Goal: Task Accomplishment & Management: Complete application form

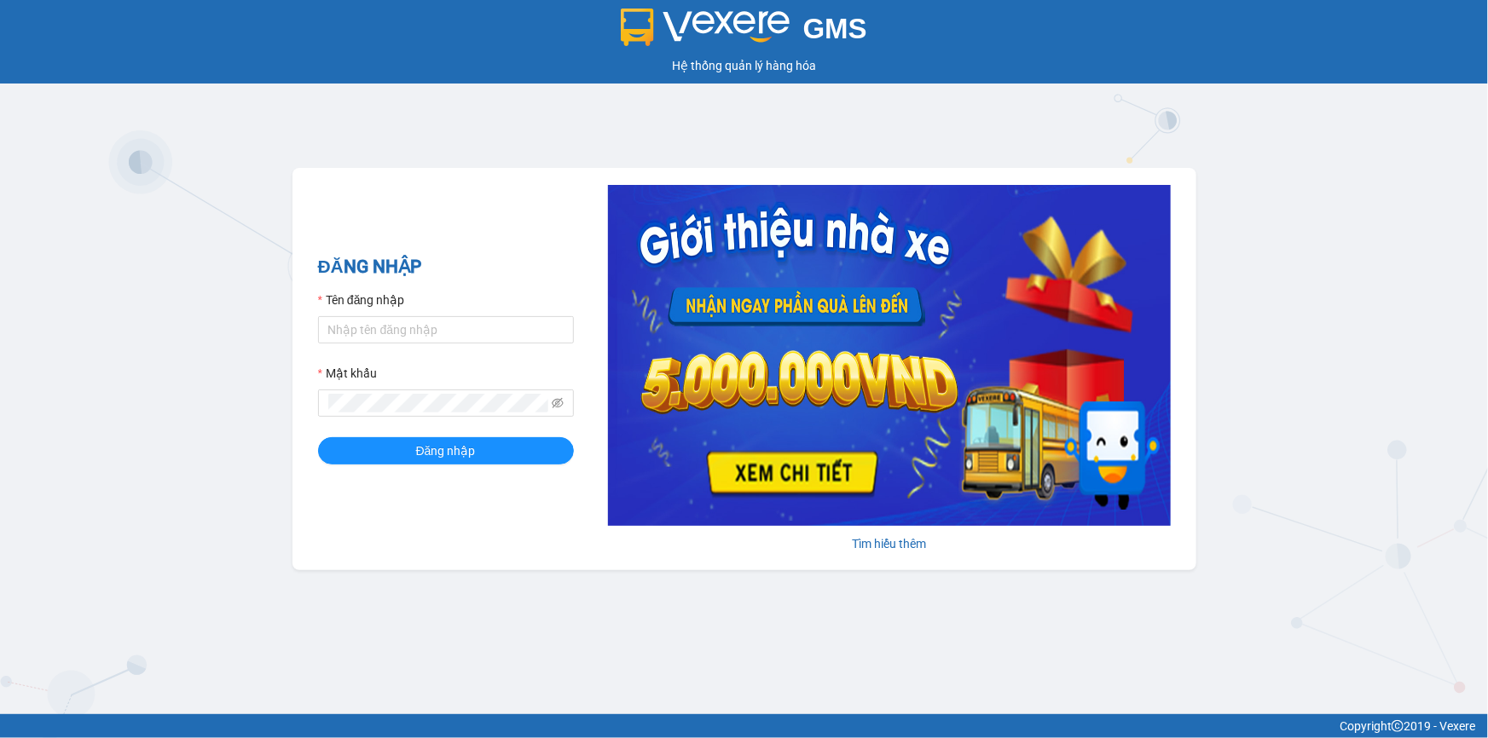
click at [500, 314] on div "Tên đăng nhập" at bounding box center [446, 304] width 256 height 26
click at [497, 316] on input "Tên đăng nhập" at bounding box center [446, 329] width 256 height 27
type input "vantinh.tienoanh"
click at [318, 437] on button "Đăng nhập" at bounding box center [446, 450] width 256 height 27
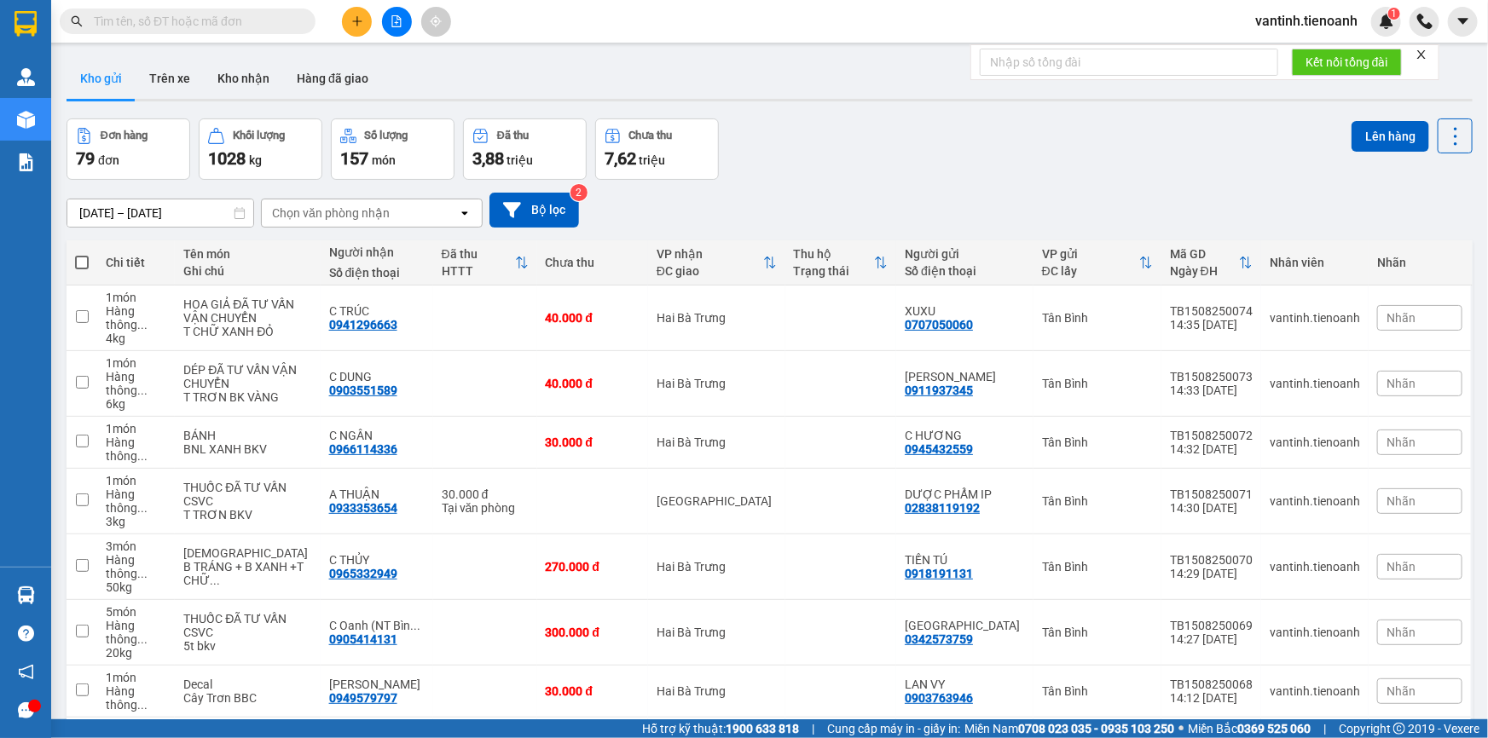
click at [355, 25] on icon "plus" at bounding box center [357, 21] width 12 height 12
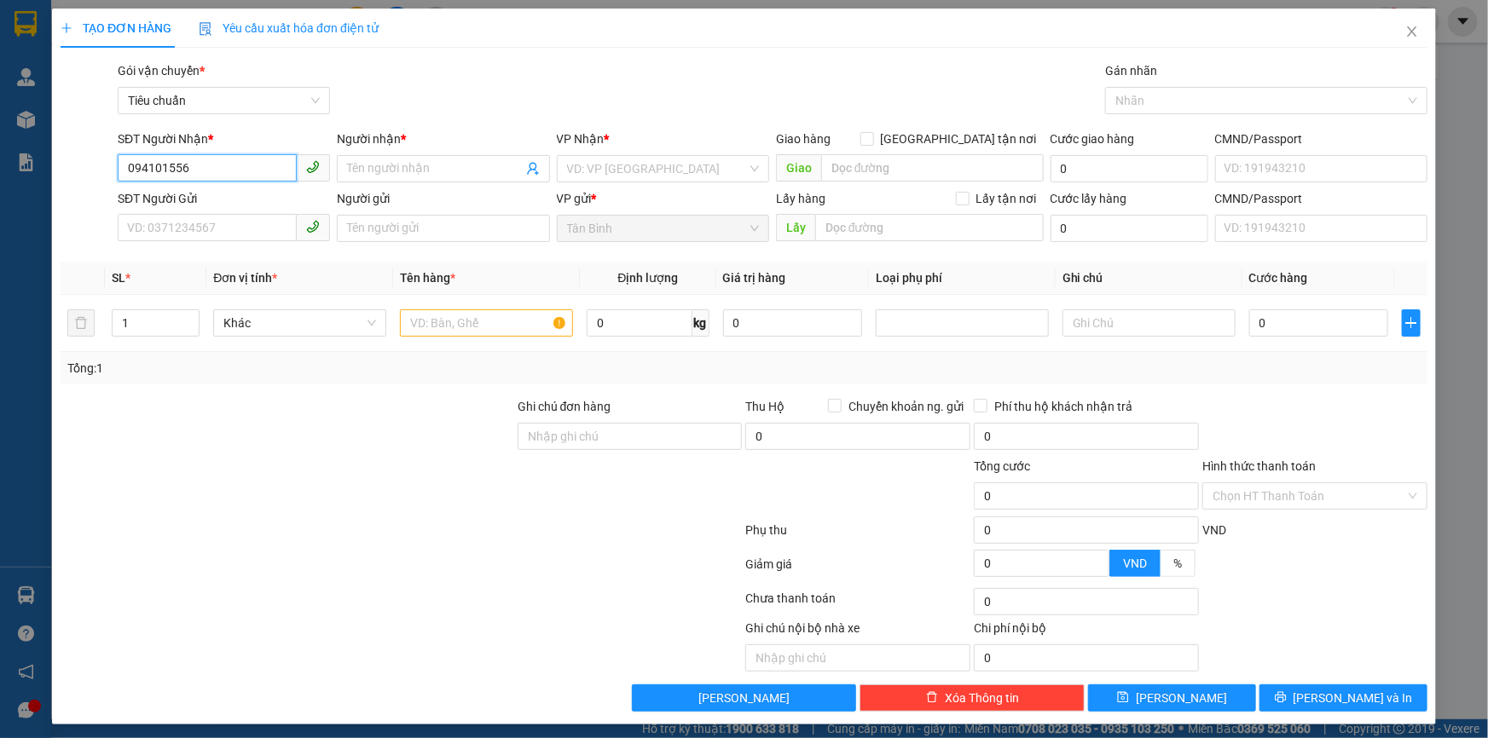
type input "0941015566"
click at [221, 199] on div "0941015566 - NK FAMILY" at bounding box center [222, 203] width 190 height 19
type input "NK FAMILY"
type input "30.000"
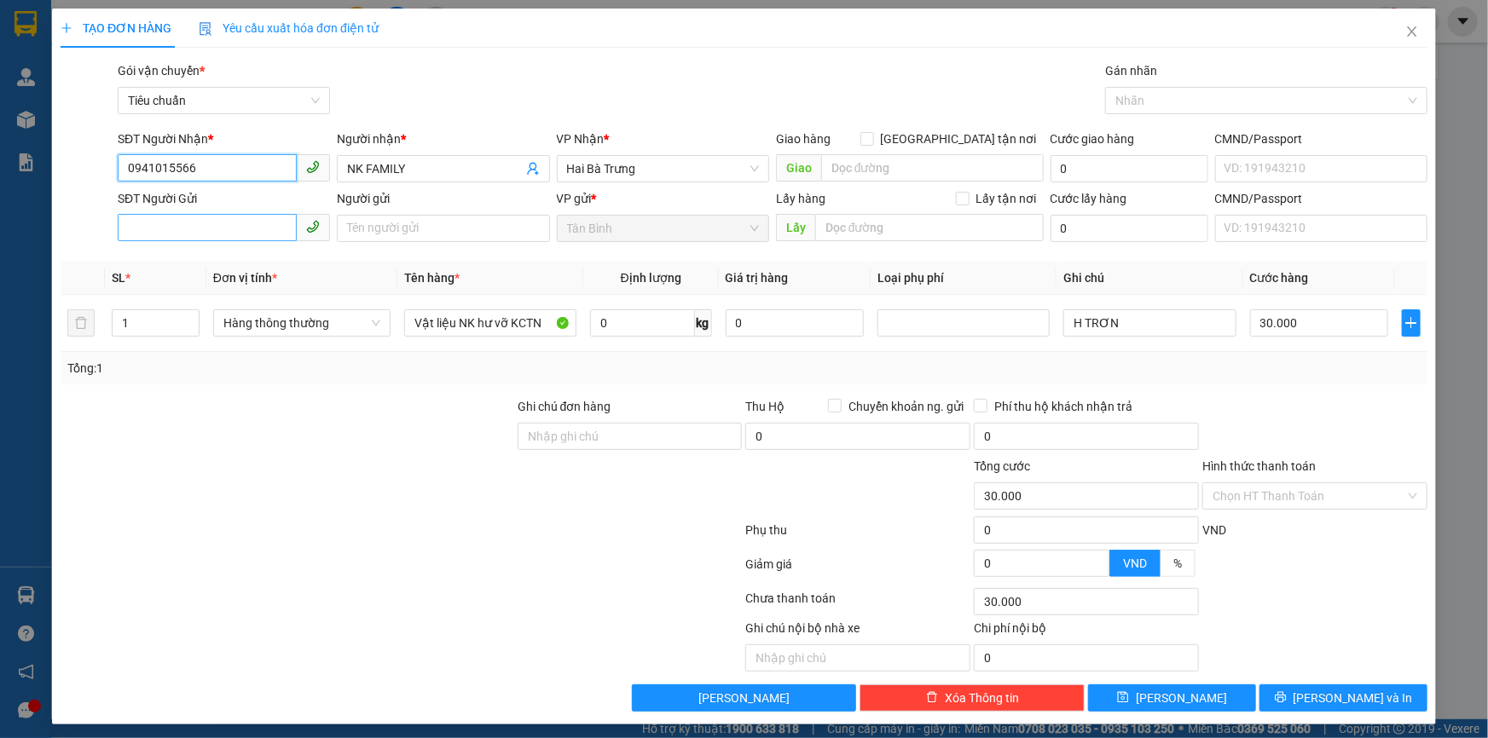
type input "0941015566"
click at [239, 218] on input "SĐT Người Gửi" at bounding box center [207, 227] width 179 height 27
click at [242, 233] on input "02839575477" at bounding box center [207, 227] width 179 height 27
type input "02839575477"
click at [1151, 310] on input "H TRƠN" at bounding box center [1149, 322] width 172 height 27
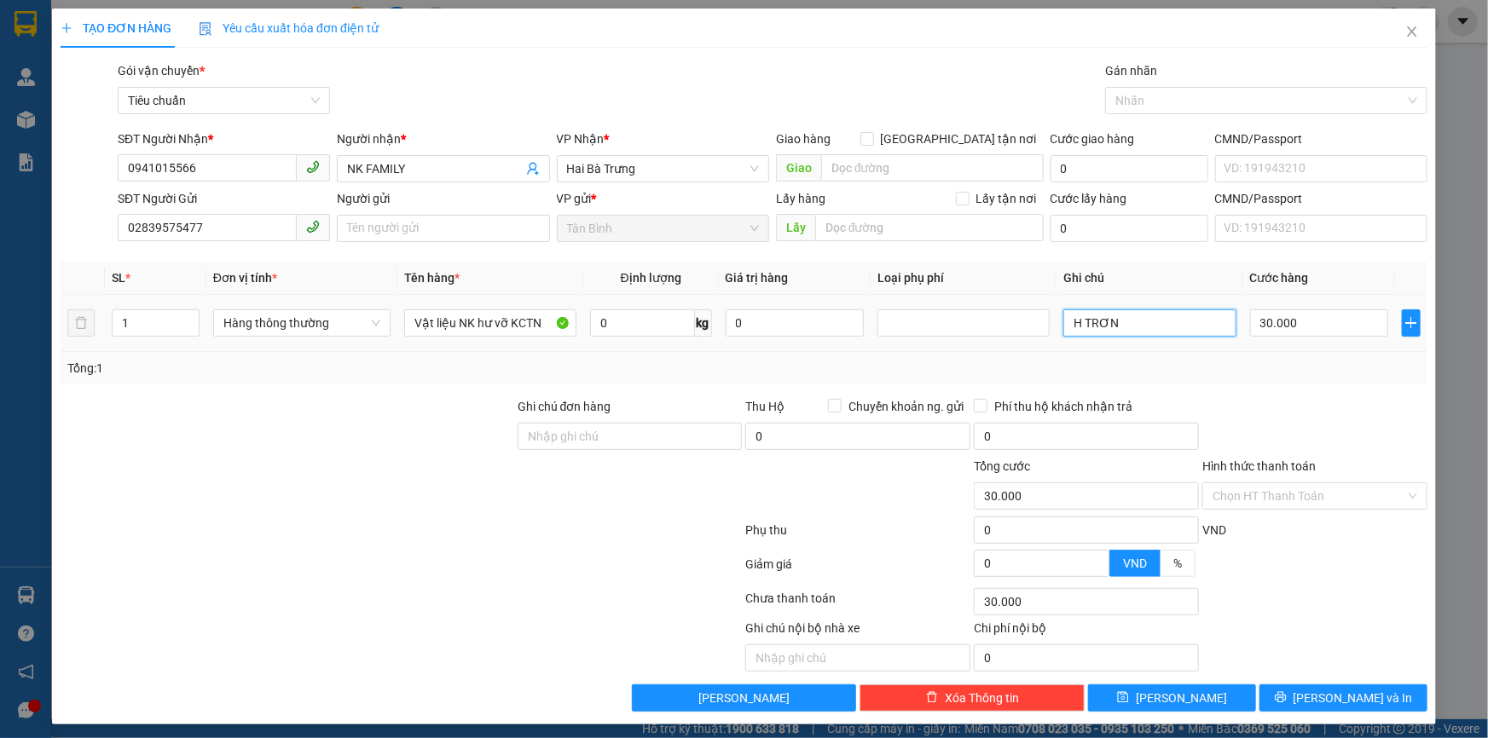
click at [1151, 310] on input "H TRƠN" at bounding box center [1149, 322] width 172 height 27
type input "T BBC"
click at [1379, 691] on button "Lưu và In" at bounding box center [1343, 698] width 168 height 27
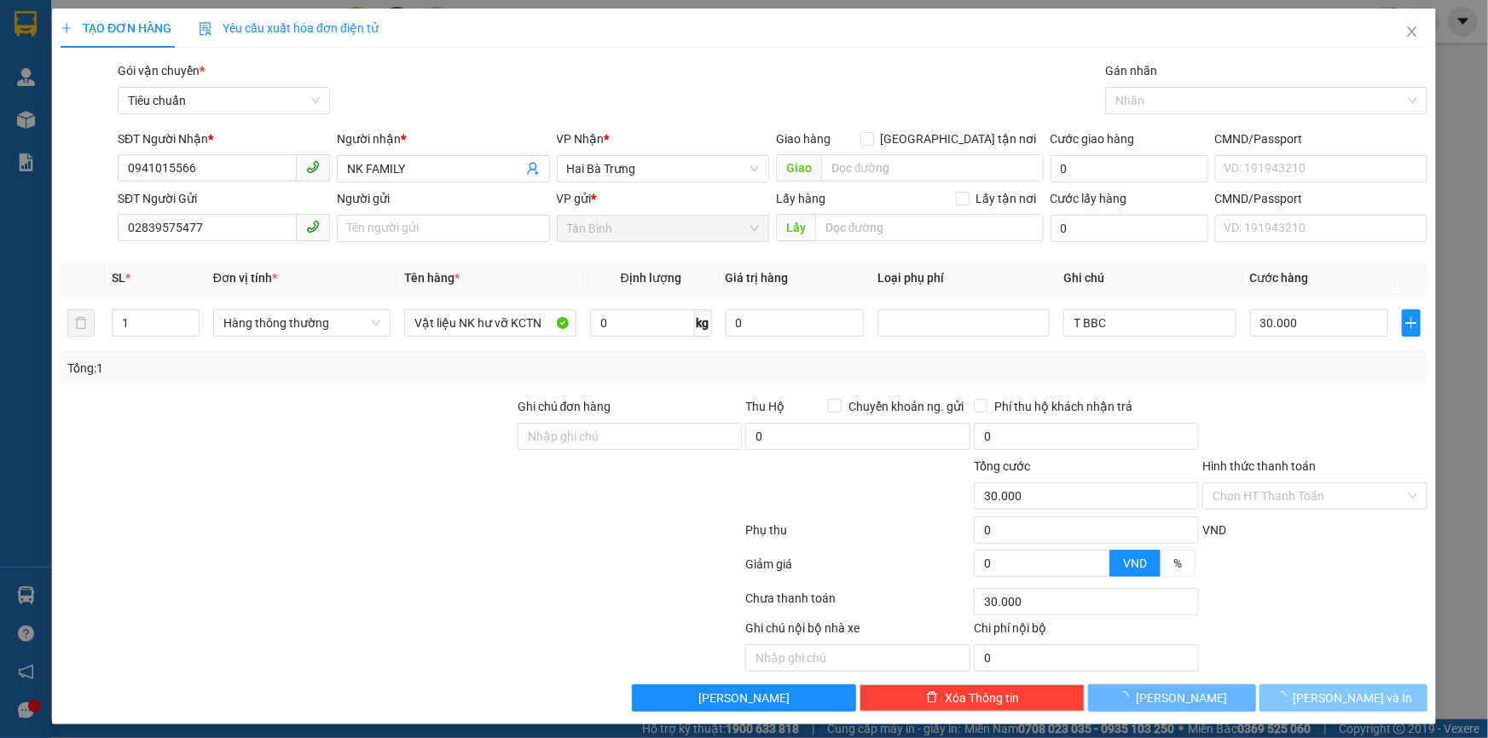
click at [1379, 691] on button "Lưu và In" at bounding box center [1343, 698] width 168 height 27
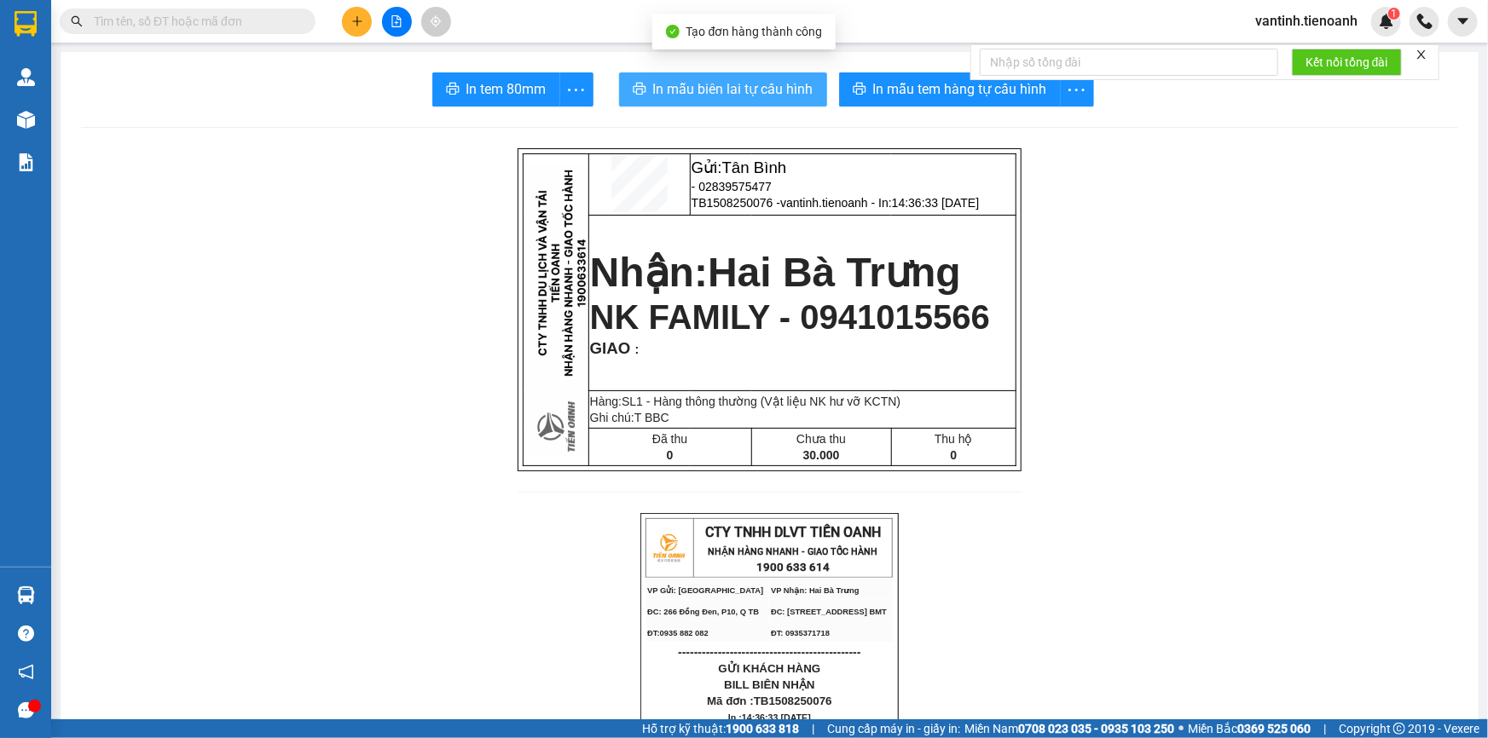
click at [732, 72] on button "In mẫu biên lai tự cấu hình" at bounding box center [723, 89] width 208 height 34
click at [733, 78] on span "In mẫu biên lai tự cấu hình" at bounding box center [733, 88] width 160 height 21
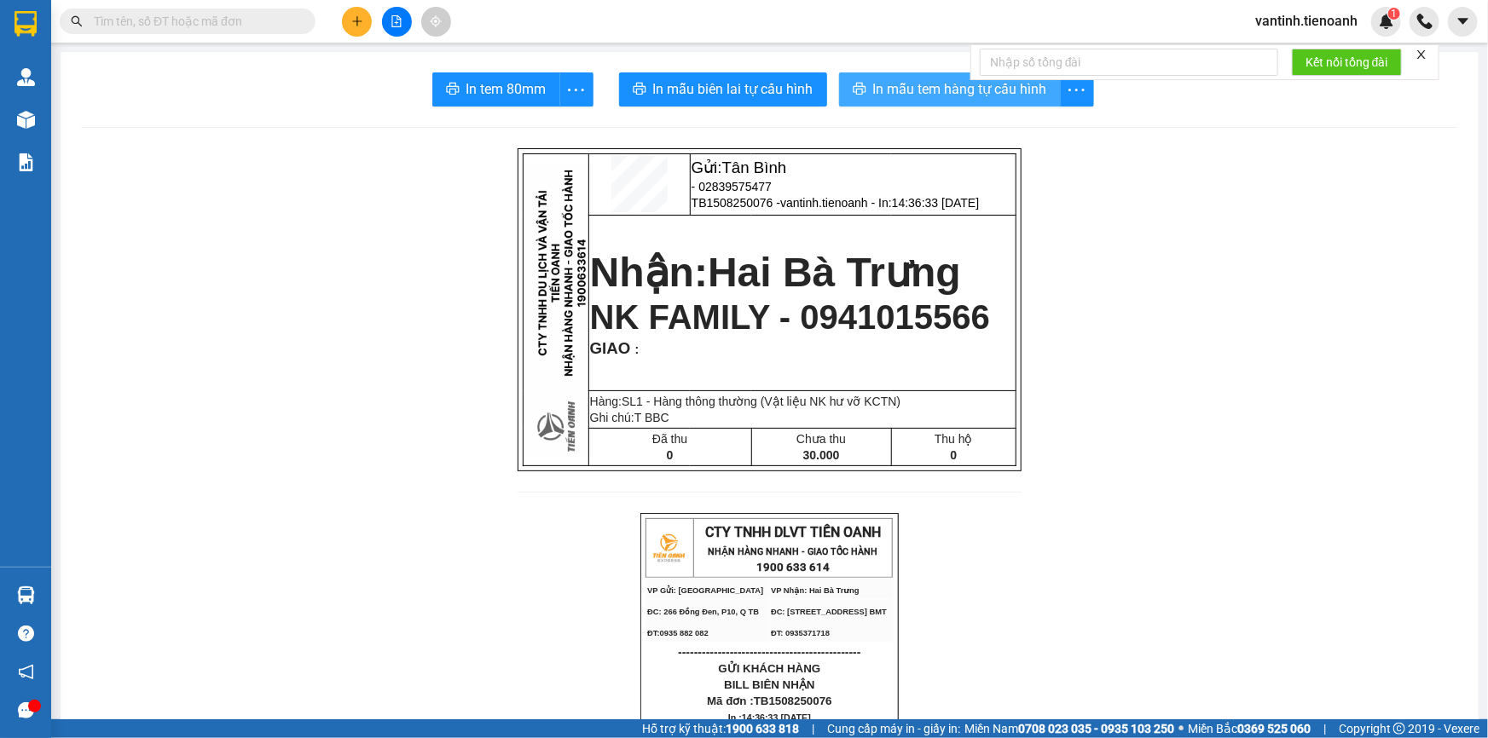
click at [916, 93] on span "In mẫu tem hàng tự cấu hình" at bounding box center [960, 88] width 174 height 21
click at [357, 26] on icon "plus" at bounding box center [357, 21] width 12 height 12
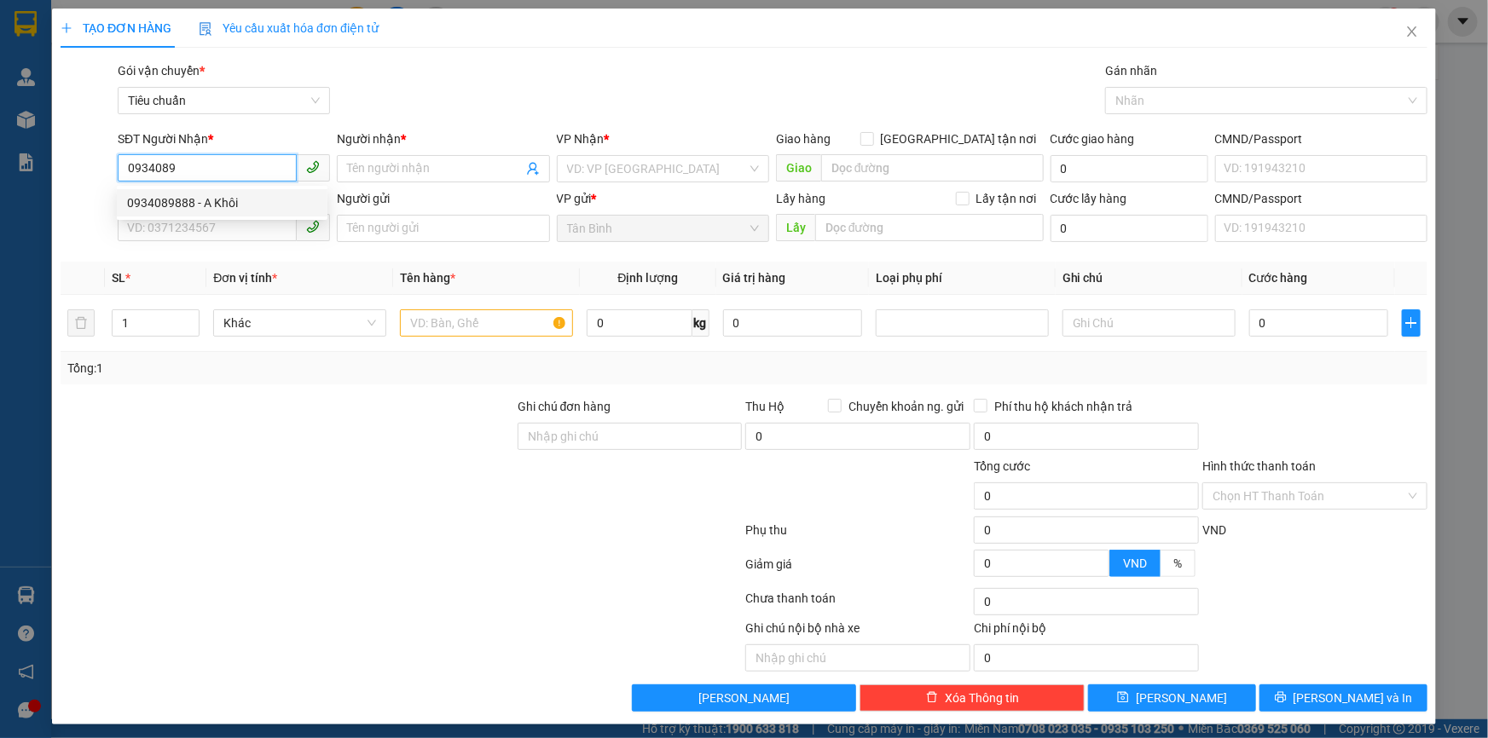
click at [305, 195] on div "0934089888 - A Khôi" at bounding box center [222, 203] width 190 height 19
type input "0934089888"
type input "A Khôi"
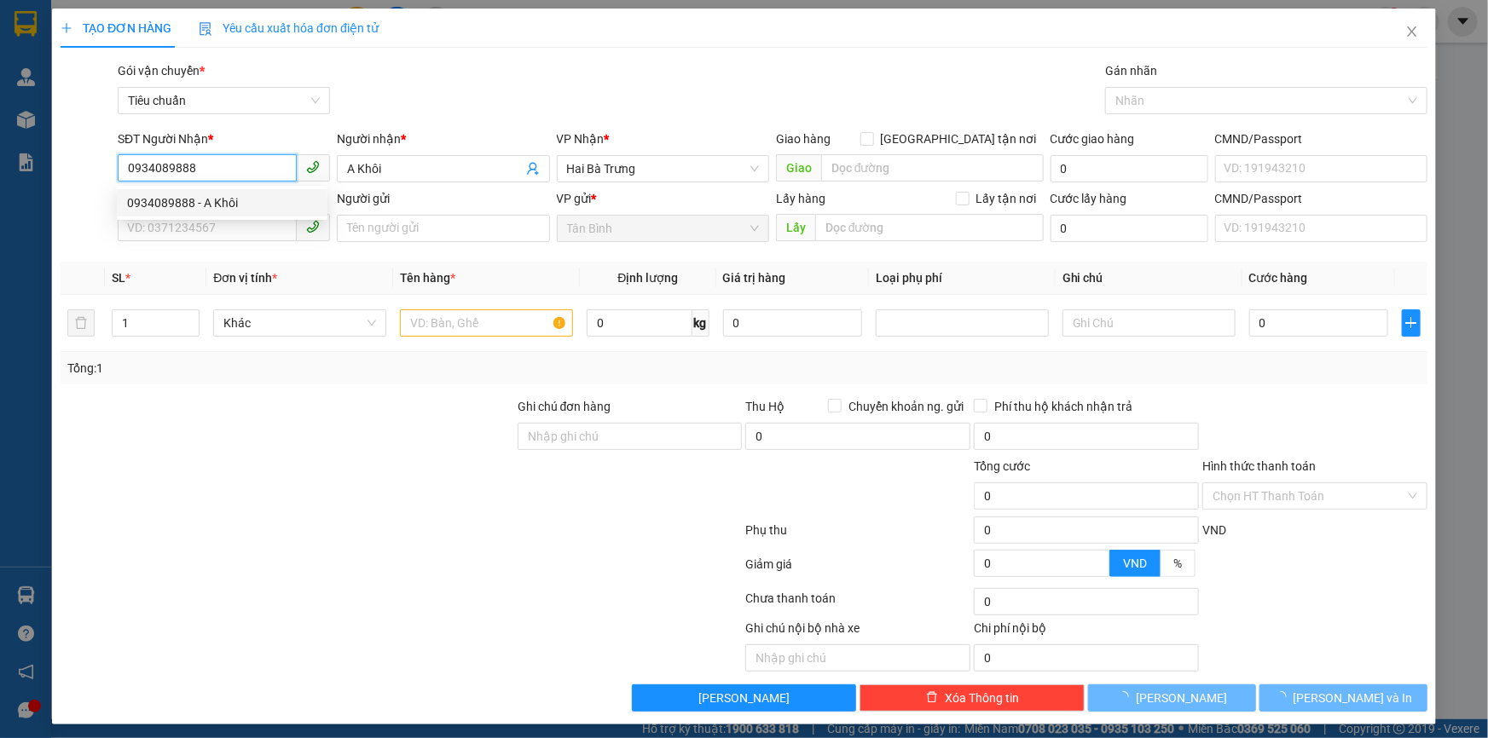
type input "60.000"
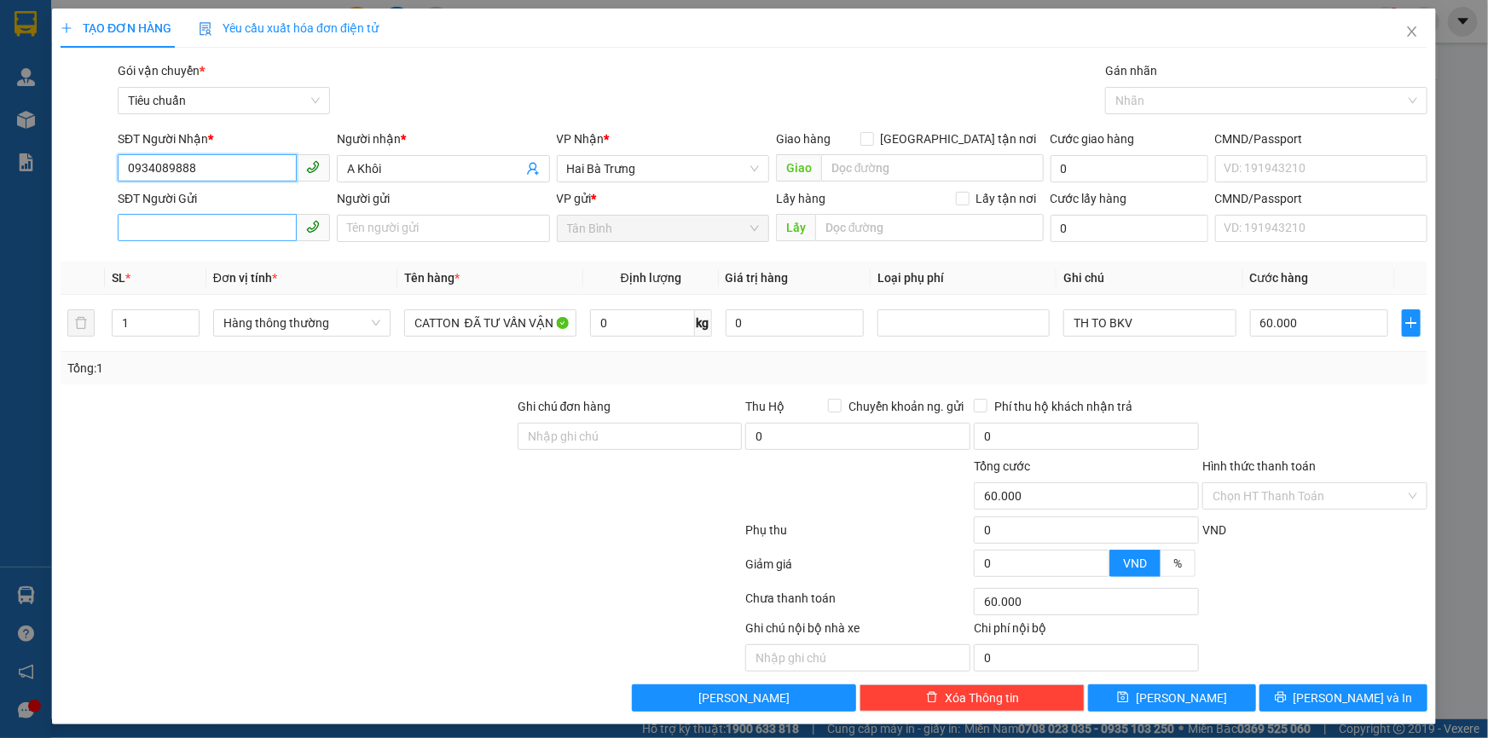
type input "0934089888"
click at [261, 222] on input "SĐT Người Gửi" at bounding box center [207, 227] width 179 height 27
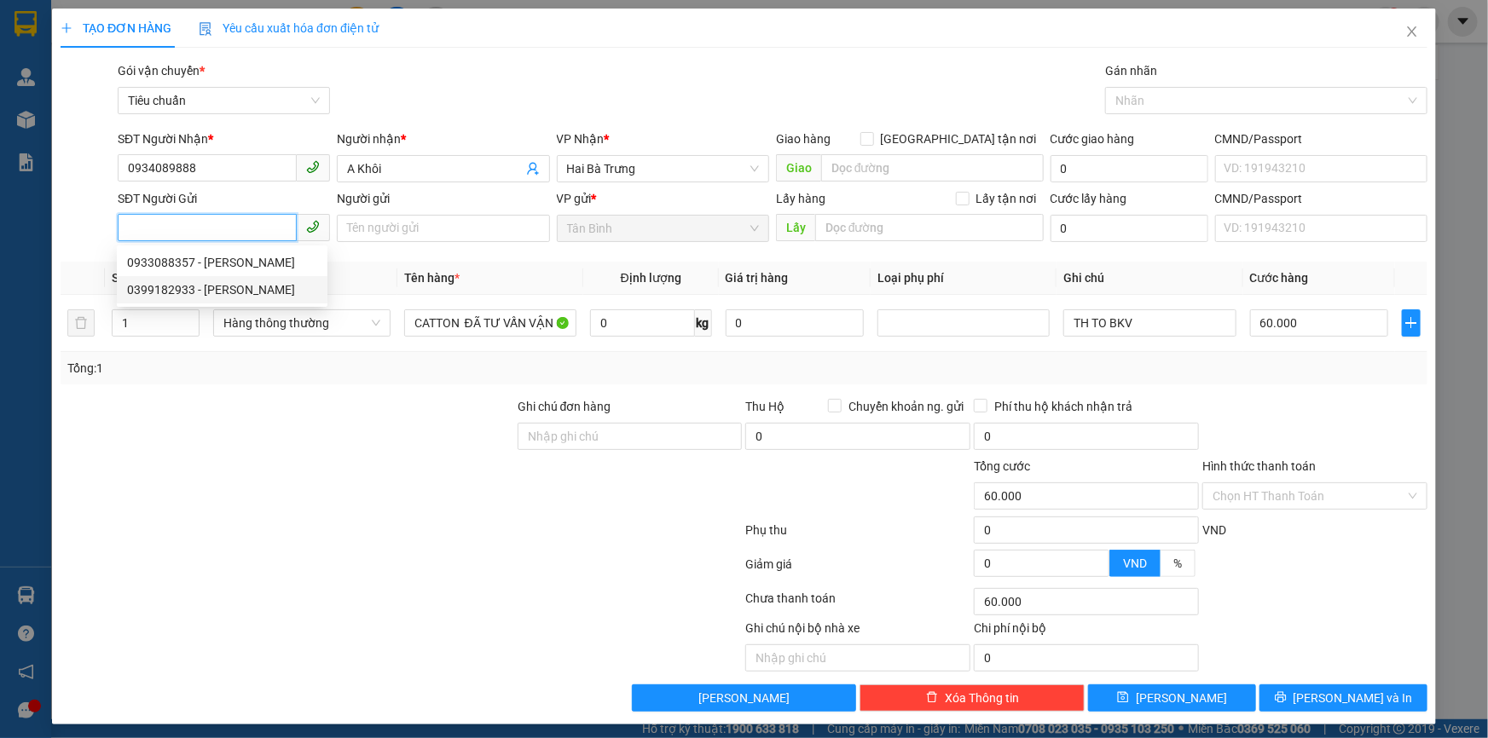
click at [234, 286] on div "0399182933 - KHÁNH" at bounding box center [222, 289] width 190 height 19
type input "0399182933"
type input "KHÁNH"
type input "50.000"
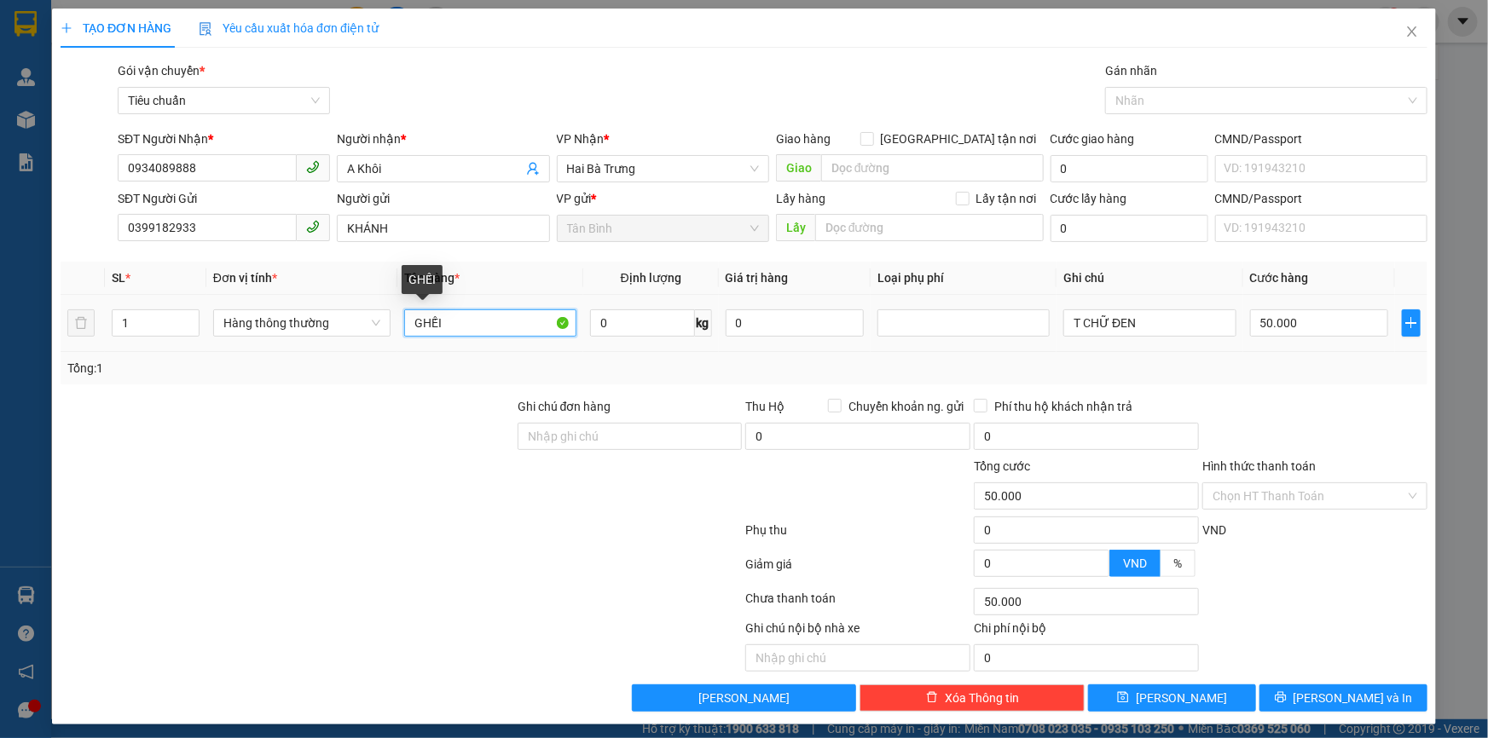
click at [458, 324] on input "GHẾI" at bounding box center [490, 322] width 172 height 27
type input "G"
type input "Gửi dùm"
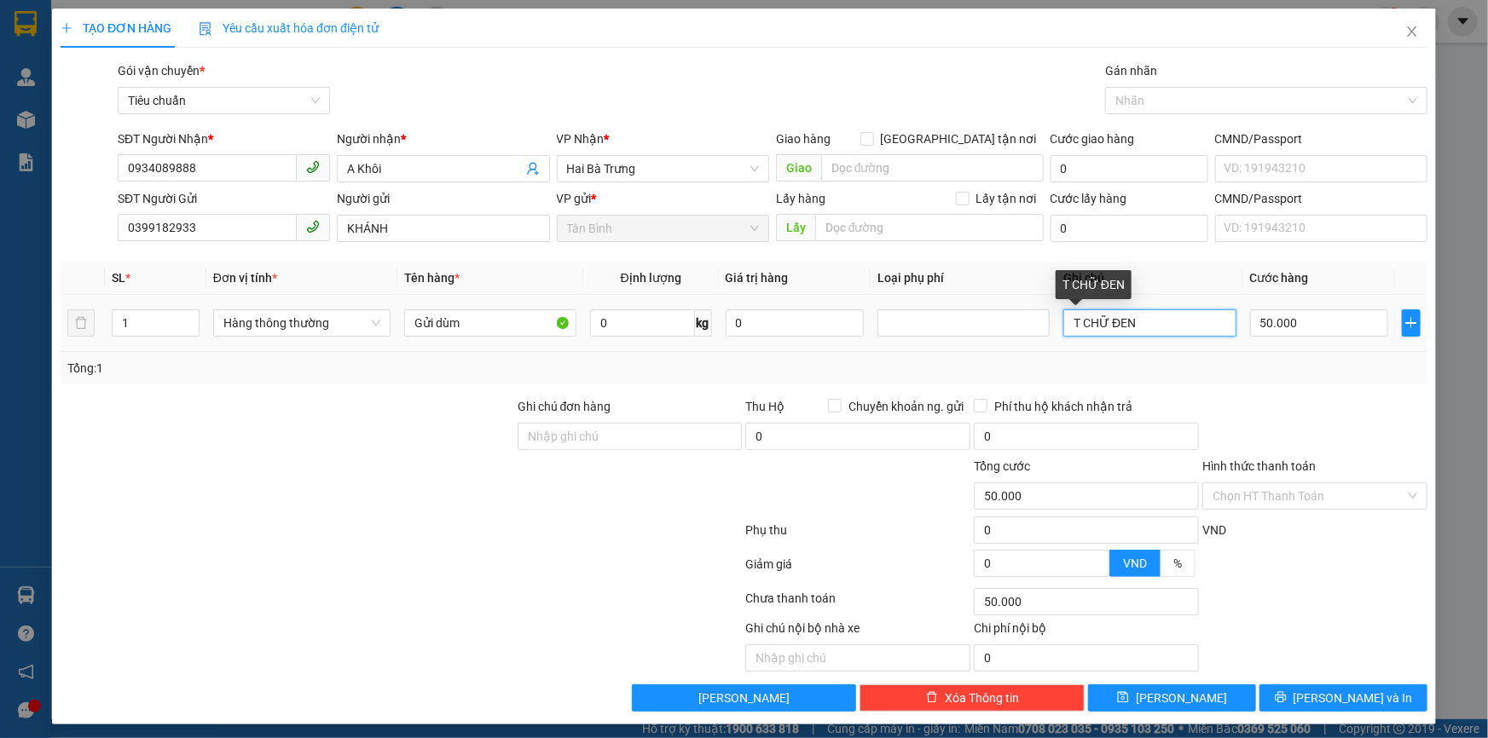
click at [1125, 324] on input "T CHỮ ĐEN" at bounding box center [1149, 322] width 172 height 27
type input "T Bọc Đen"
click at [1270, 333] on input "50.000" at bounding box center [1319, 322] width 139 height 27
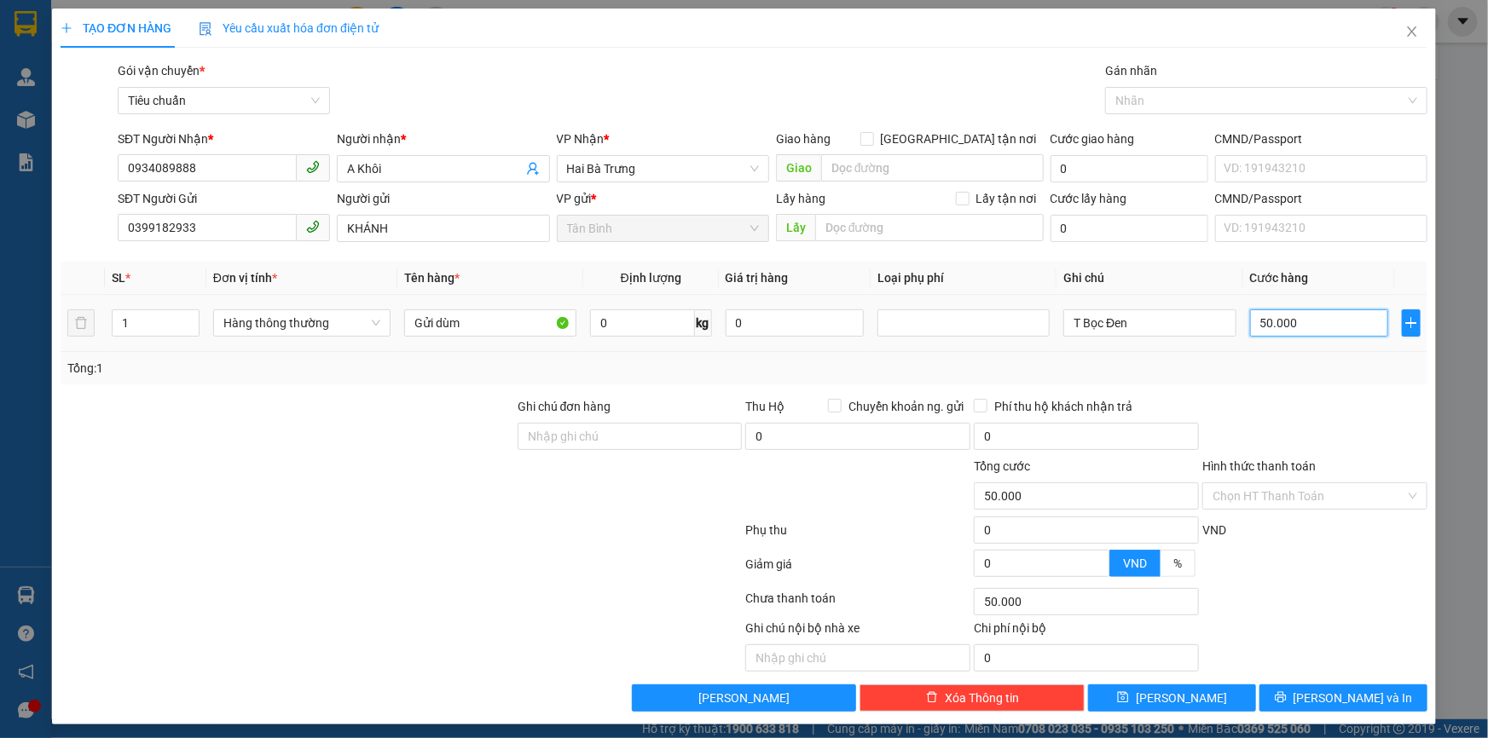
type input "3"
type input "30"
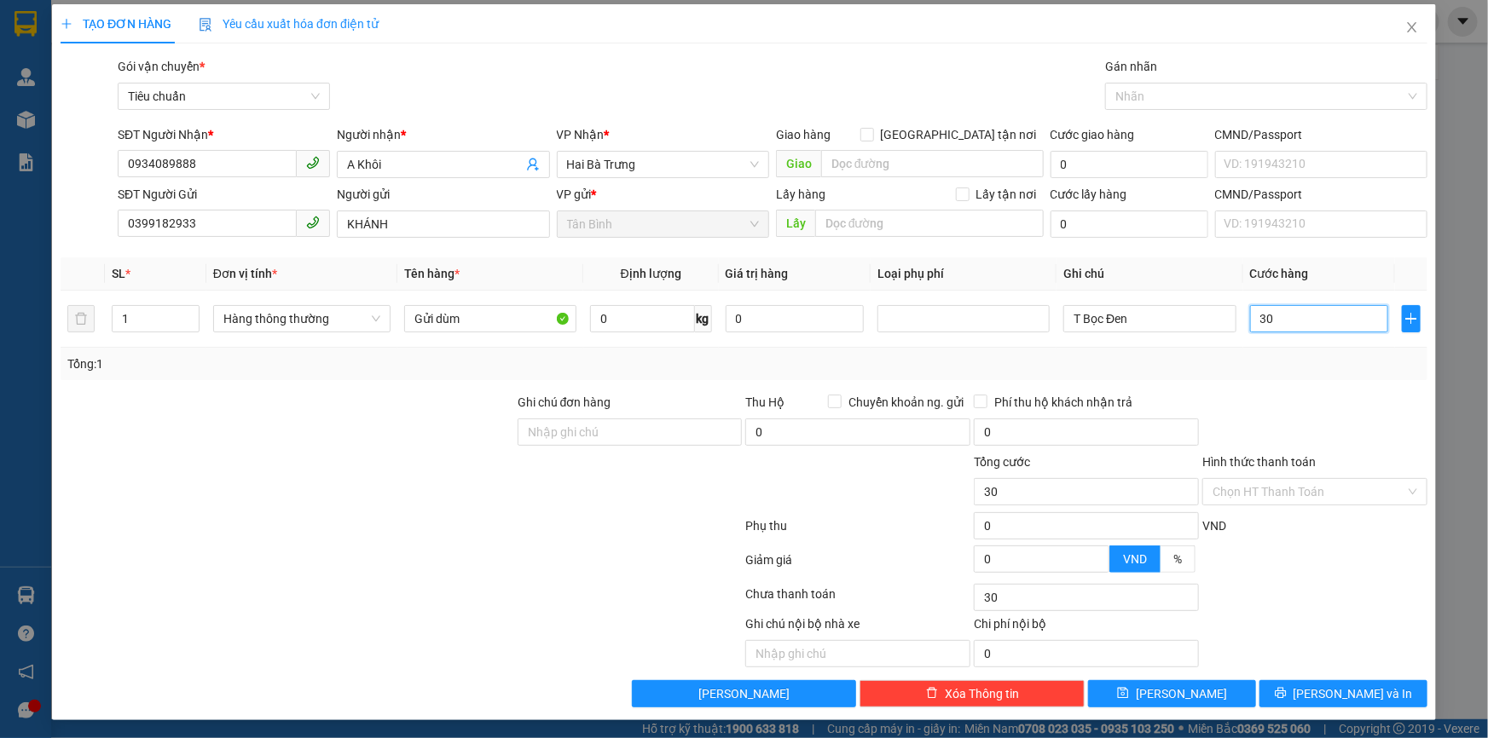
scroll to position [5, 0]
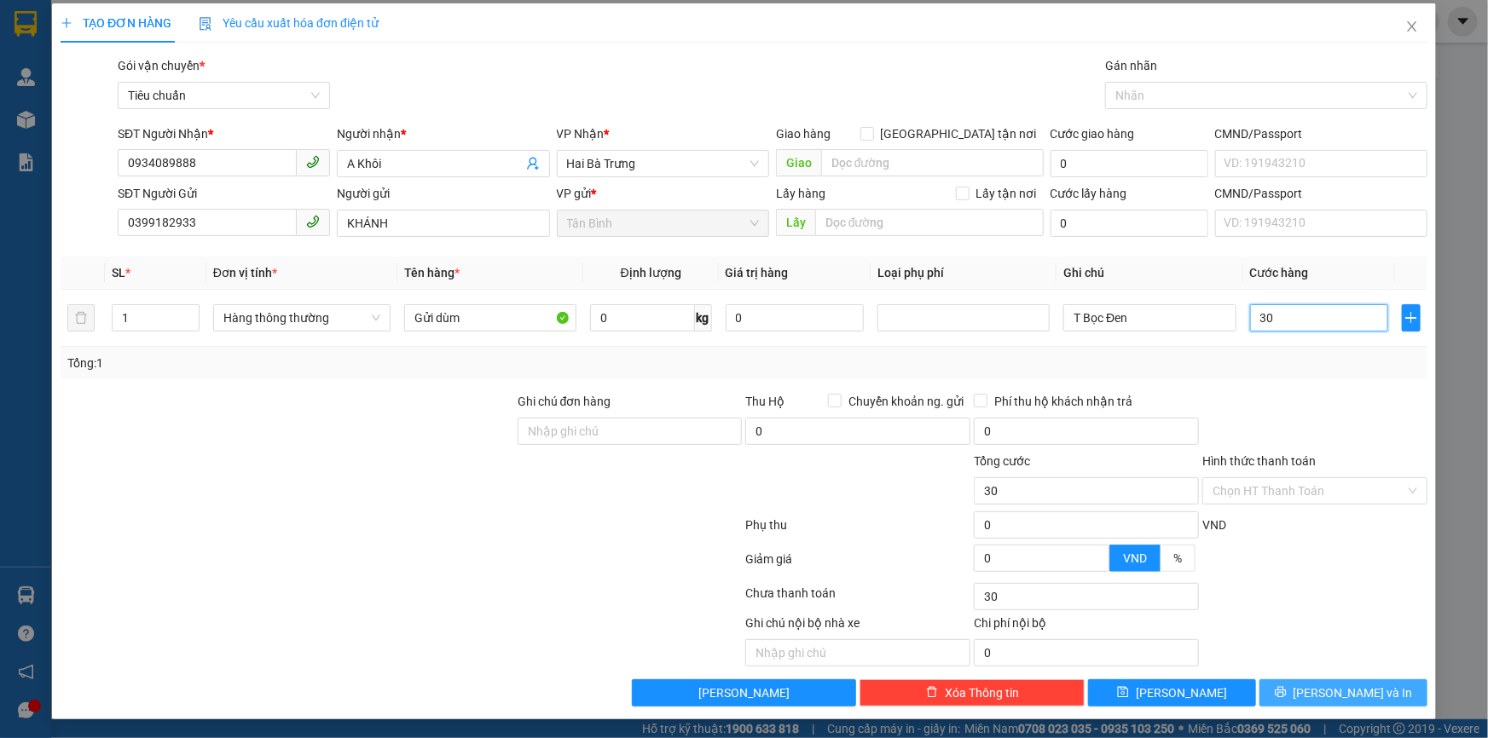
type input "30"
type input "30.000"
click at [1353, 680] on button "Lưu và In" at bounding box center [1343, 693] width 168 height 27
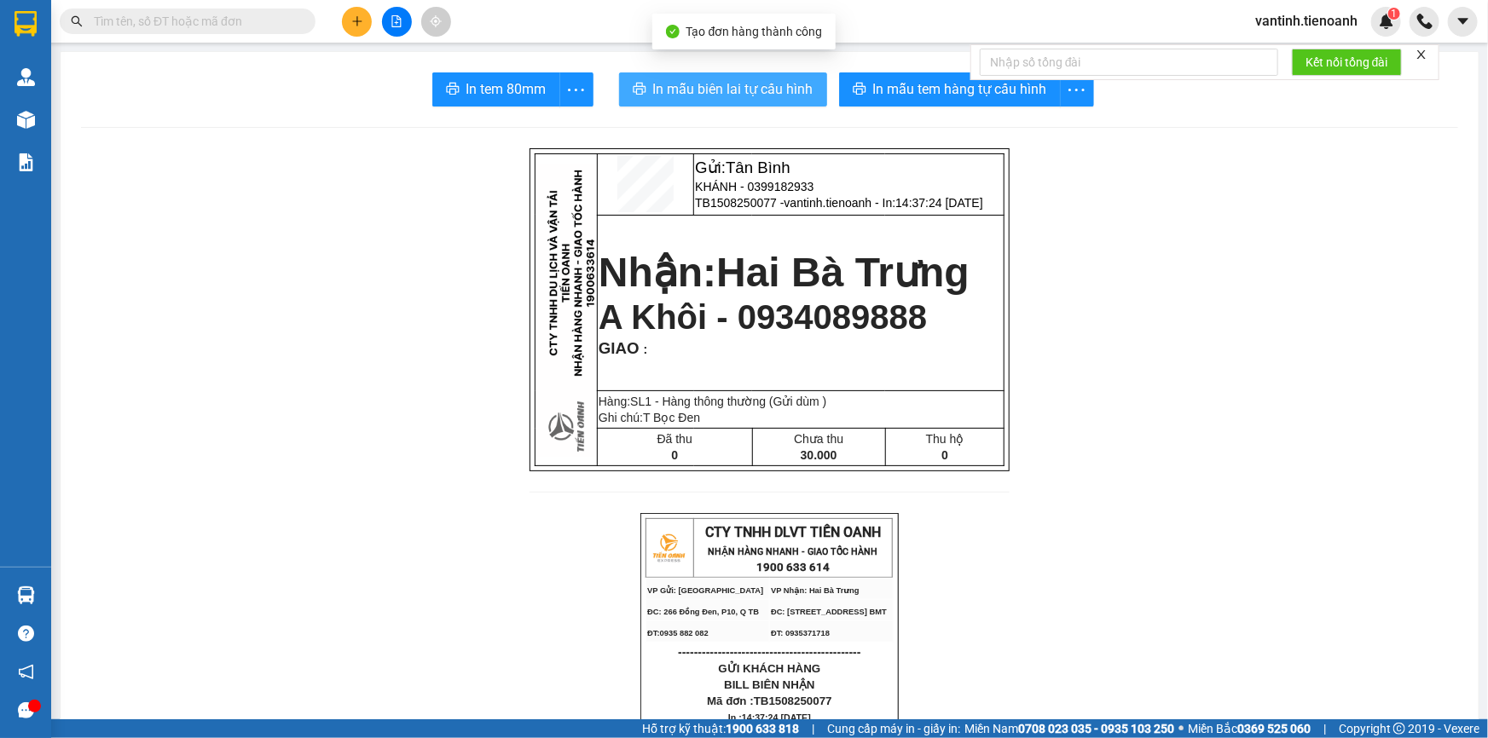
click at [778, 102] on button "In mẫu biên lai tự cấu hình" at bounding box center [723, 89] width 208 height 34
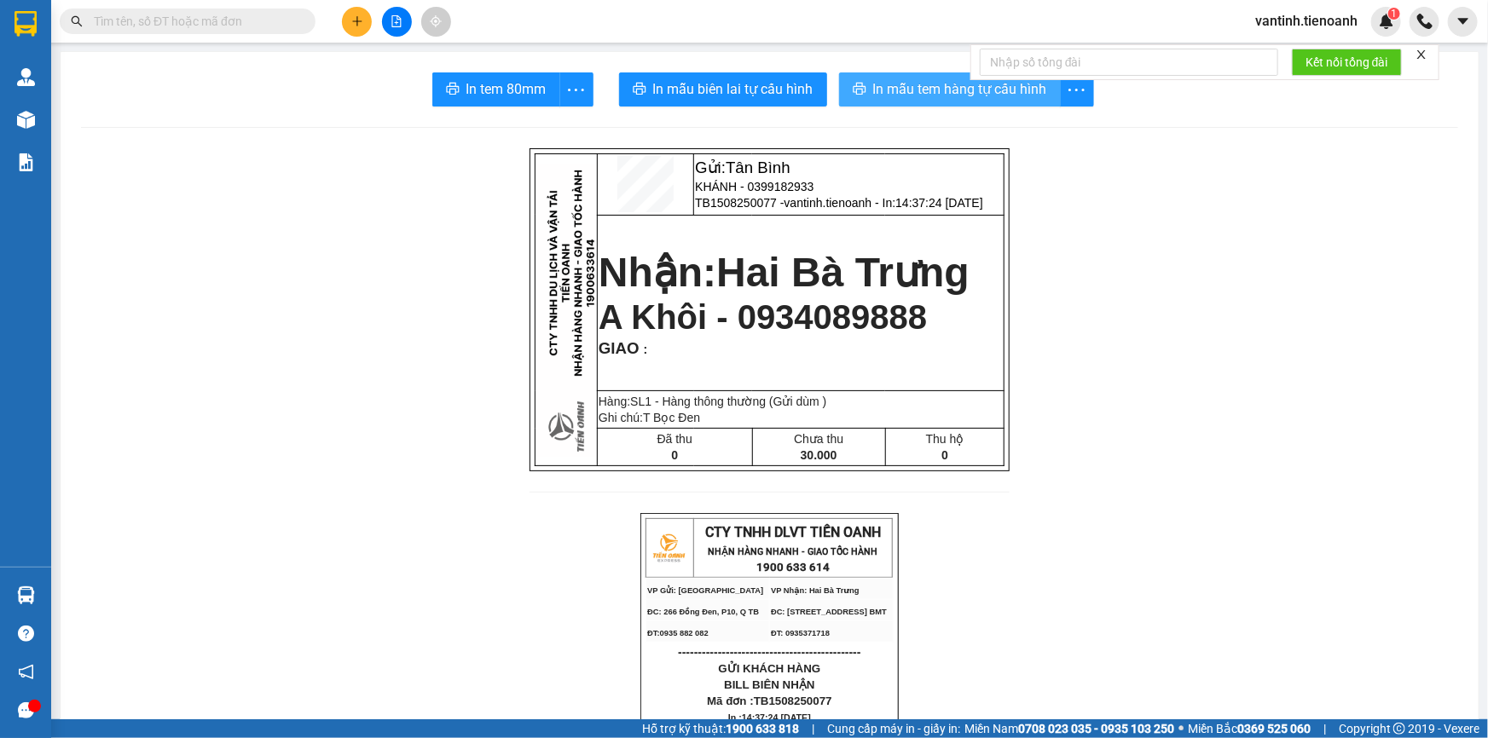
click at [910, 93] on span "In mẫu tem hàng tự cấu hình" at bounding box center [960, 88] width 174 height 21
click at [366, 17] on button at bounding box center [357, 22] width 30 height 30
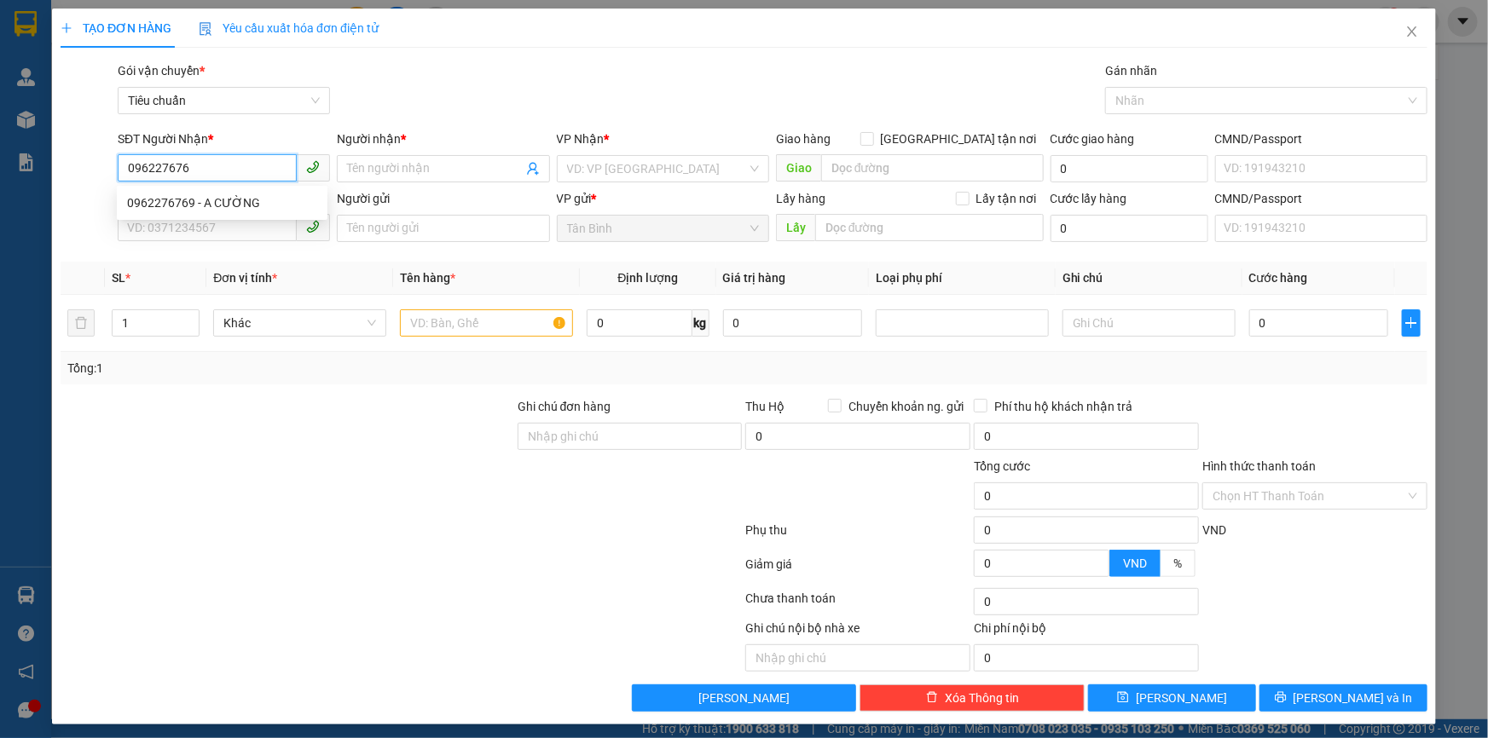
type input "0962276769"
click at [280, 214] on div "0962276769 - A CƯỜNG" at bounding box center [222, 202] width 211 height 27
type input "A CƯỜNG"
type input "50.000"
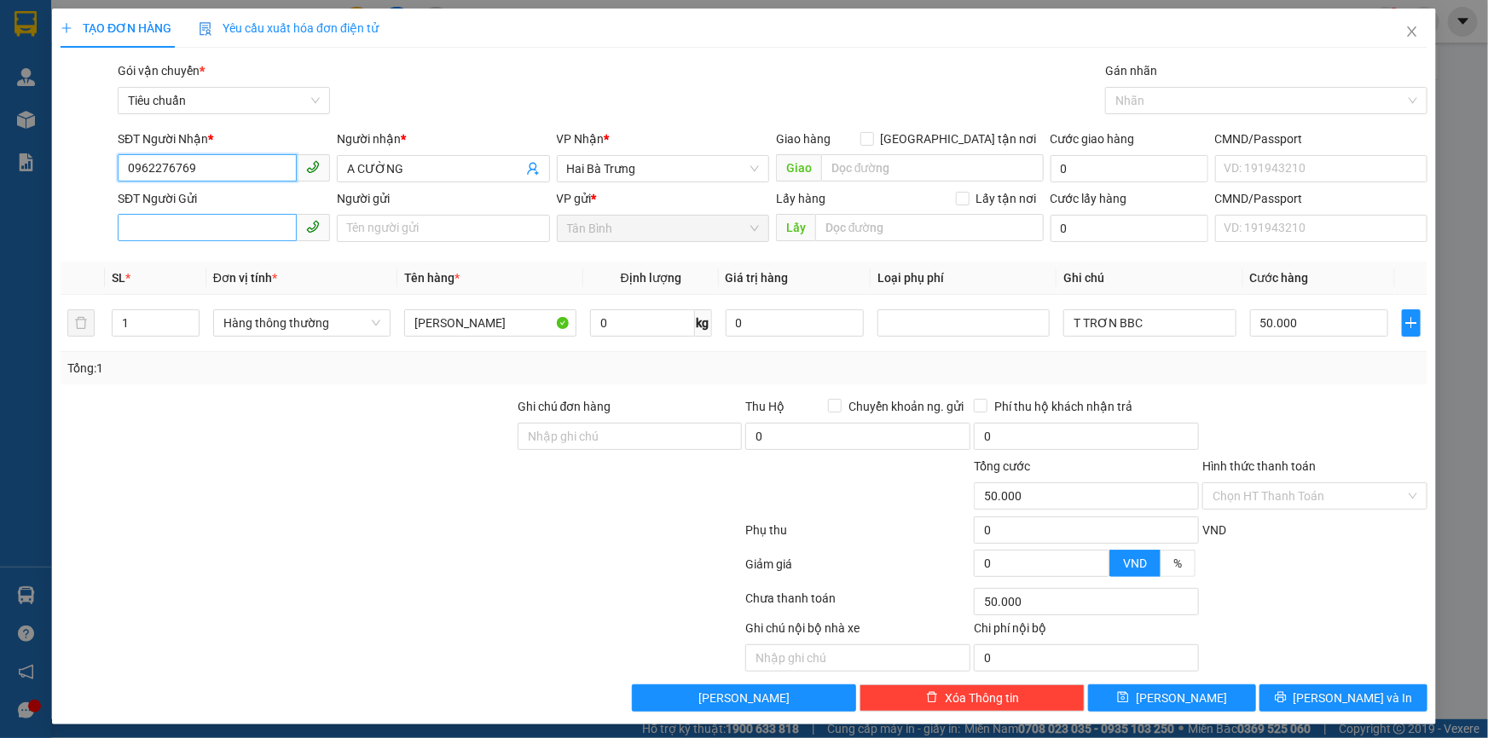
type input "0962276769"
click at [273, 228] on input "SĐT Người Gửi" at bounding box center [207, 227] width 179 height 27
type input "0768945506"
click at [276, 257] on div "0768945506 - Labo Như Ý" at bounding box center [222, 262] width 190 height 19
type input "Labo Như Ý"
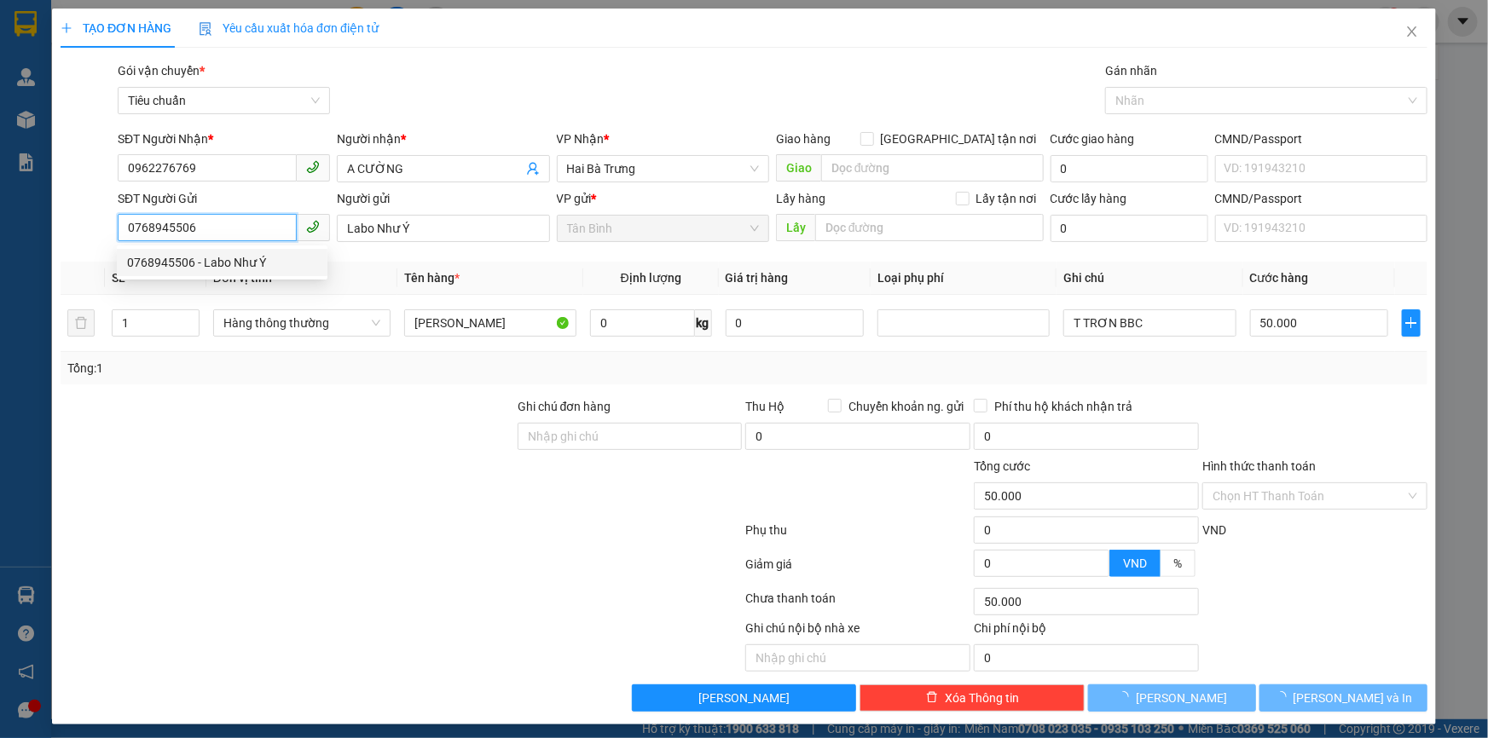
type input "30.000"
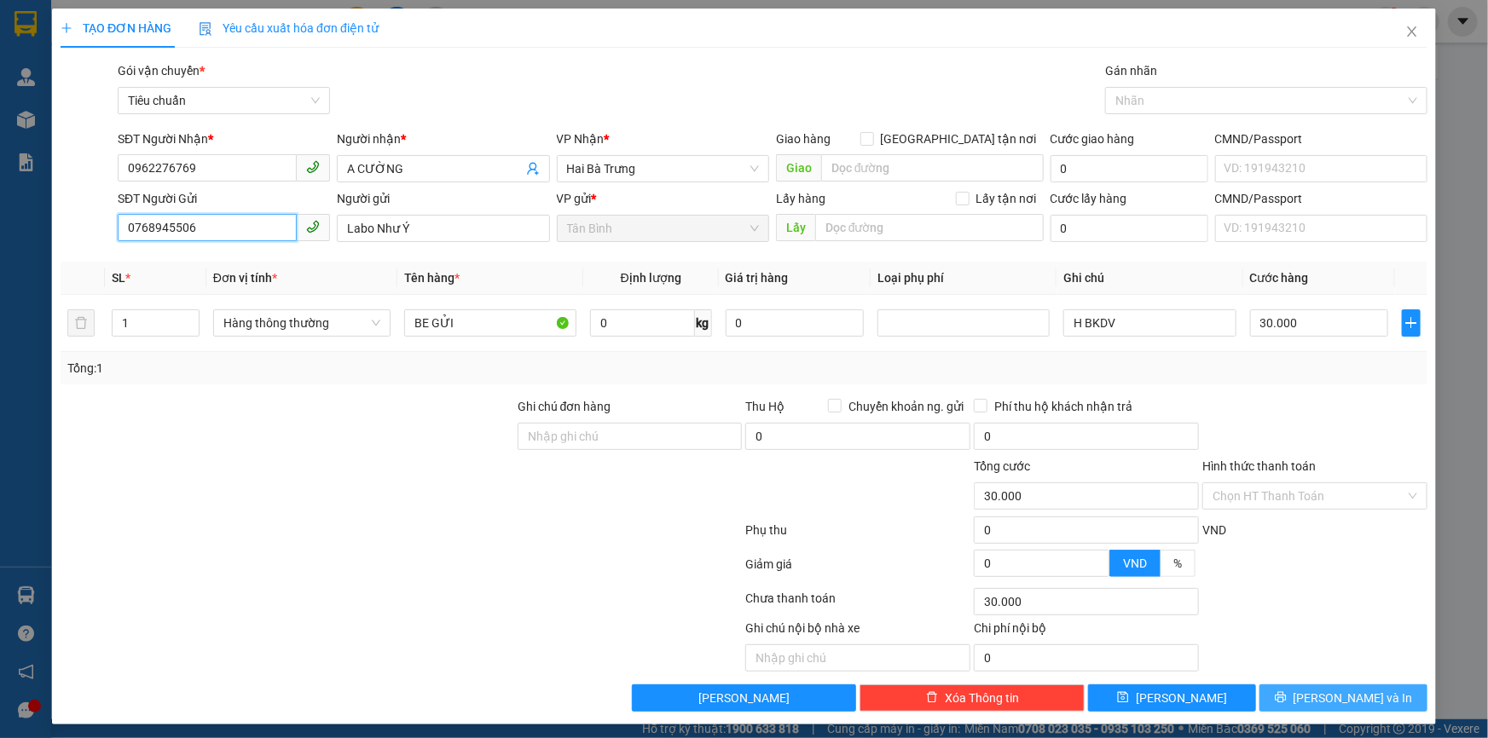
type input "0768945506"
drag, startPoint x: 1329, startPoint y: 688, endPoint x: 1330, endPoint y: 703, distance: 14.5
click at [1329, 695] on span "Lưu và In" at bounding box center [1352, 698] width 119 height 19
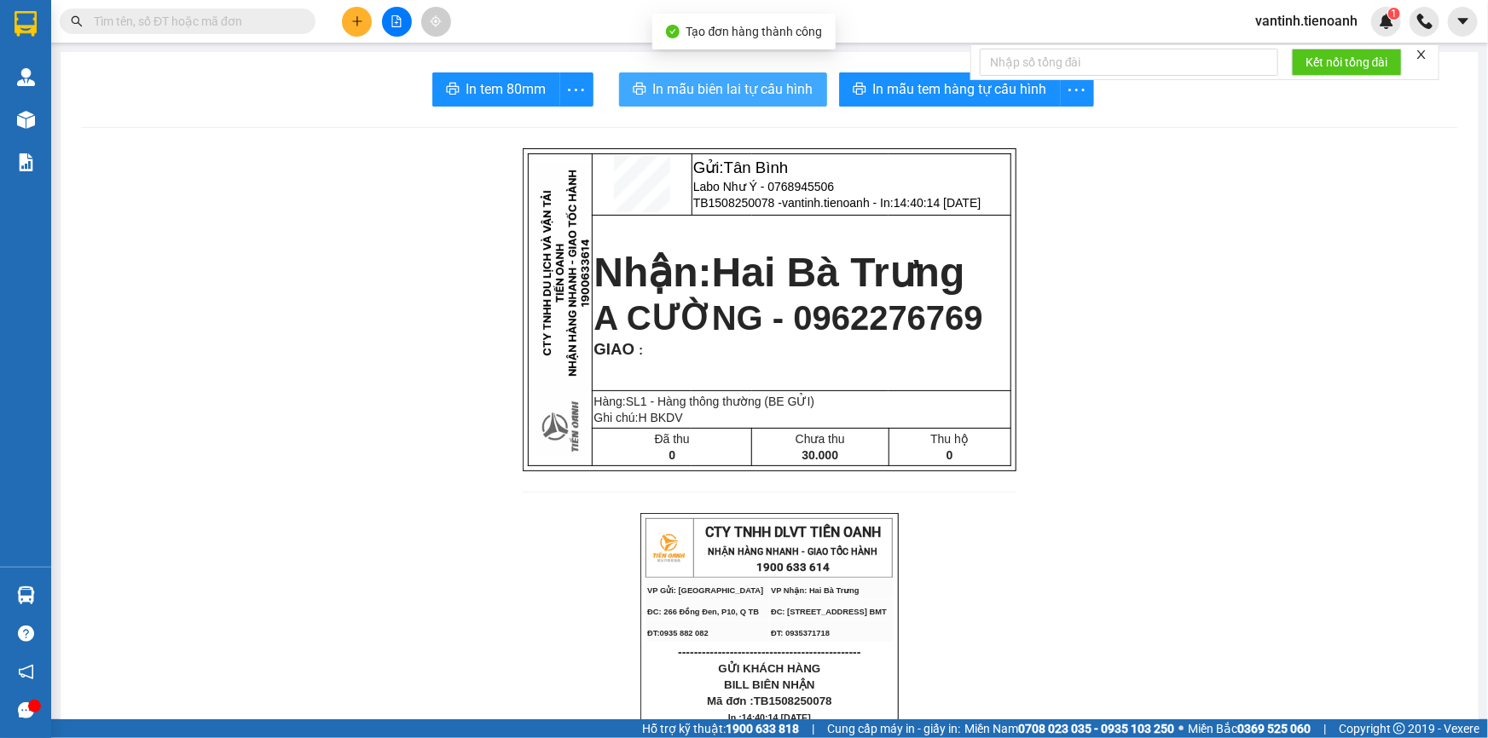
click at [771, 85] on span "In mẫu biên lai tự cấu hình" at bounding box center [733, 88] width 160 height 21
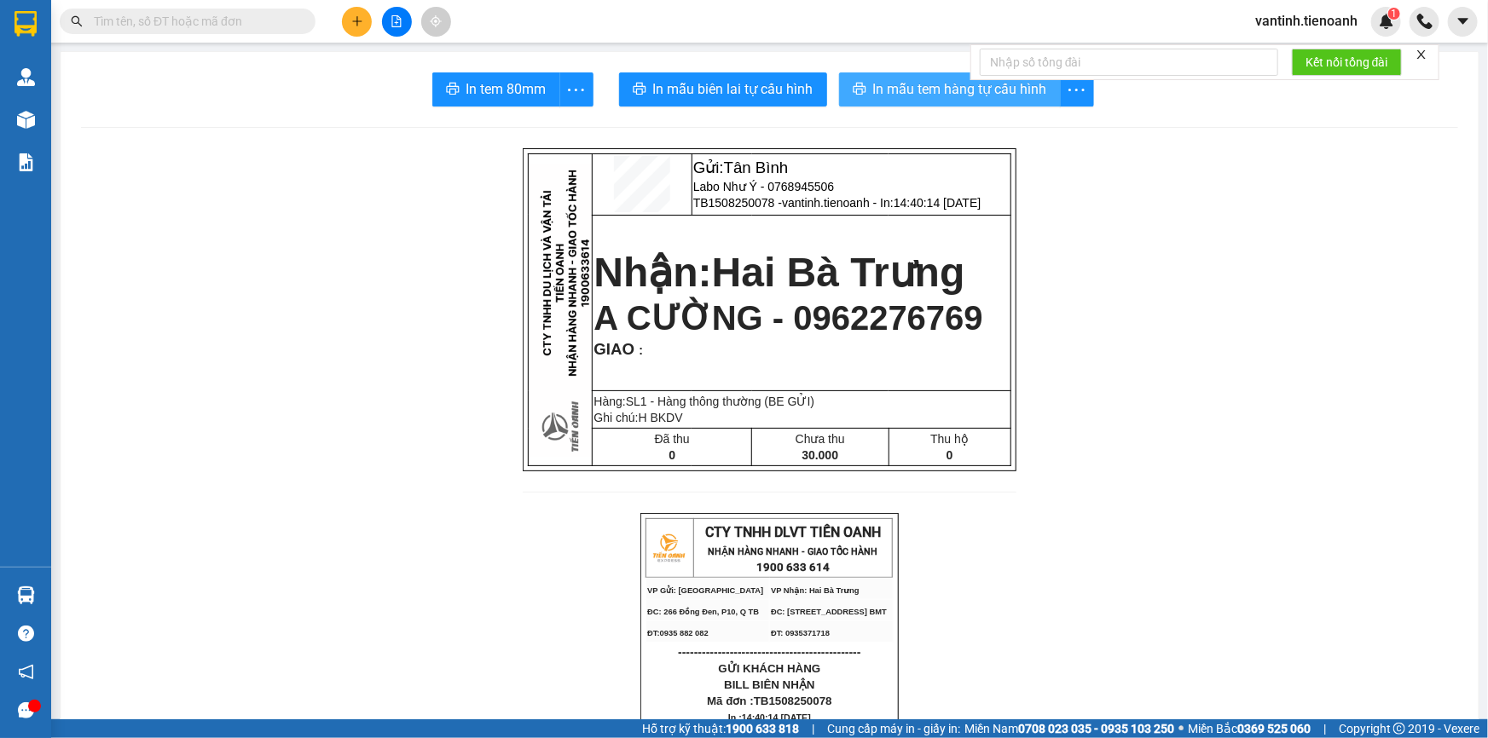
click at [931, 97] on span "In mẫu tem hàng tự cấu hình" at bounding box center [960, 88] width 174 height 21
click at [357, 25] on icon "plus" at bounding box center [356, 20] width 1 height 9
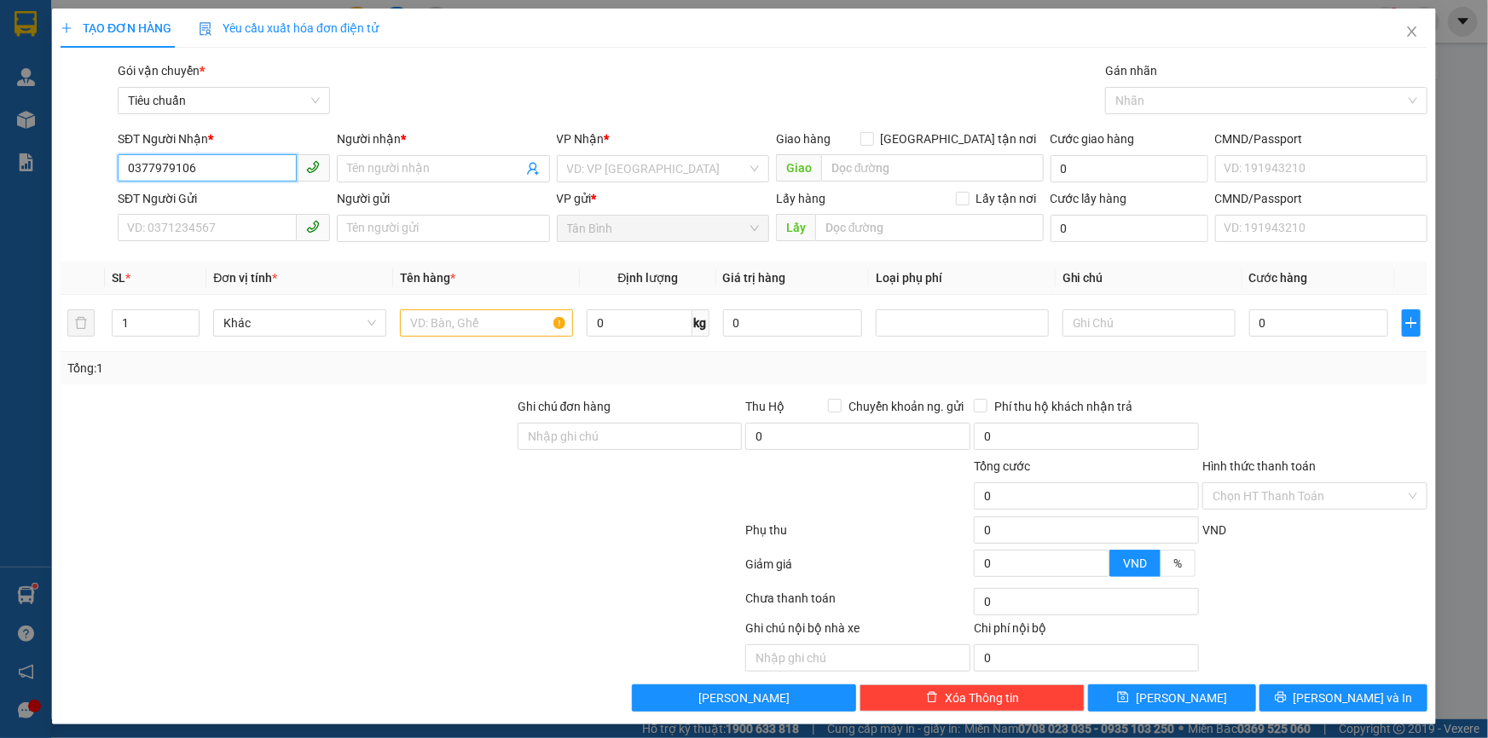
click at [249, 172] on input "0377979106" at bounding box center [207, 167] width 179 height 27
type input "0377979106"
click at [367, 174] on input "Người nhận *" at bounding box center [434, 168] width 175 height 19
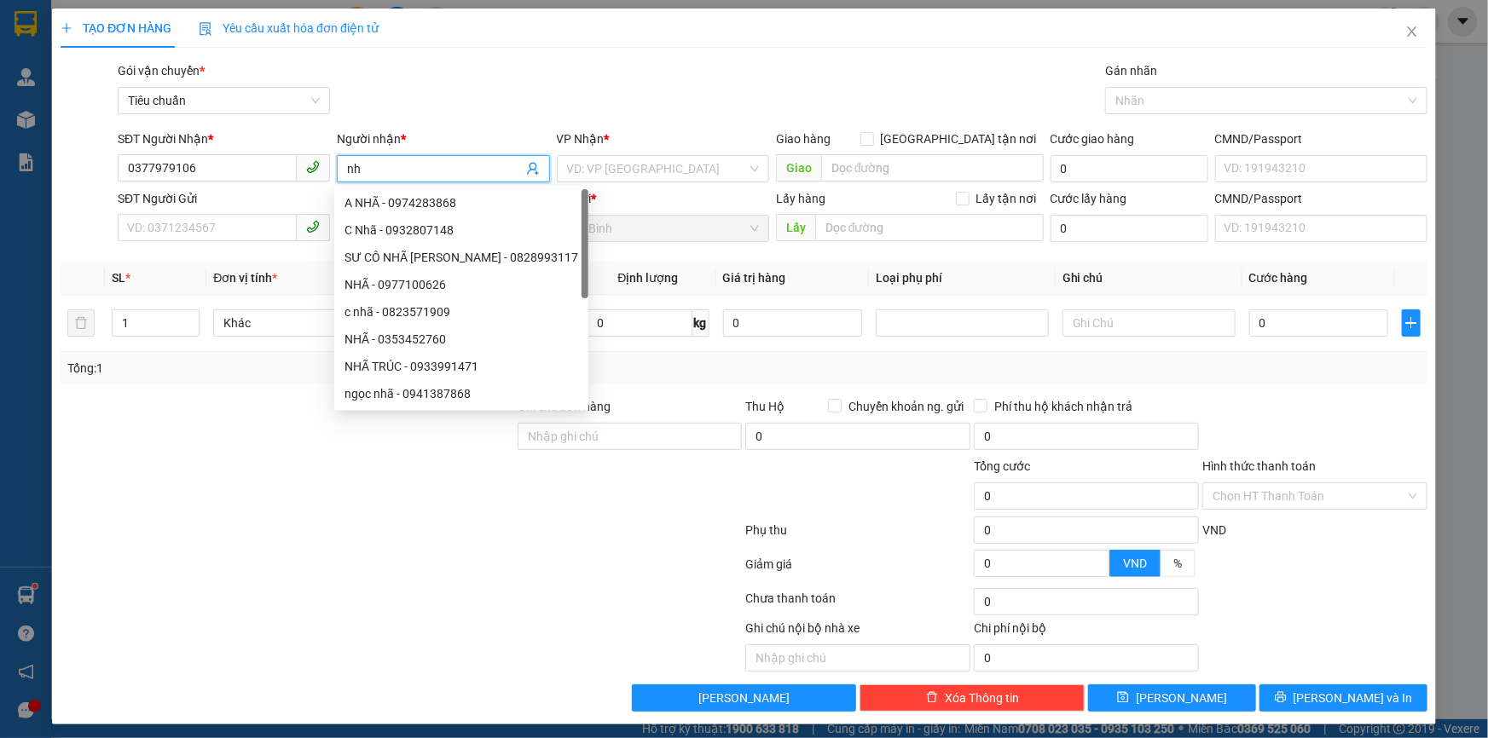
type input "n"
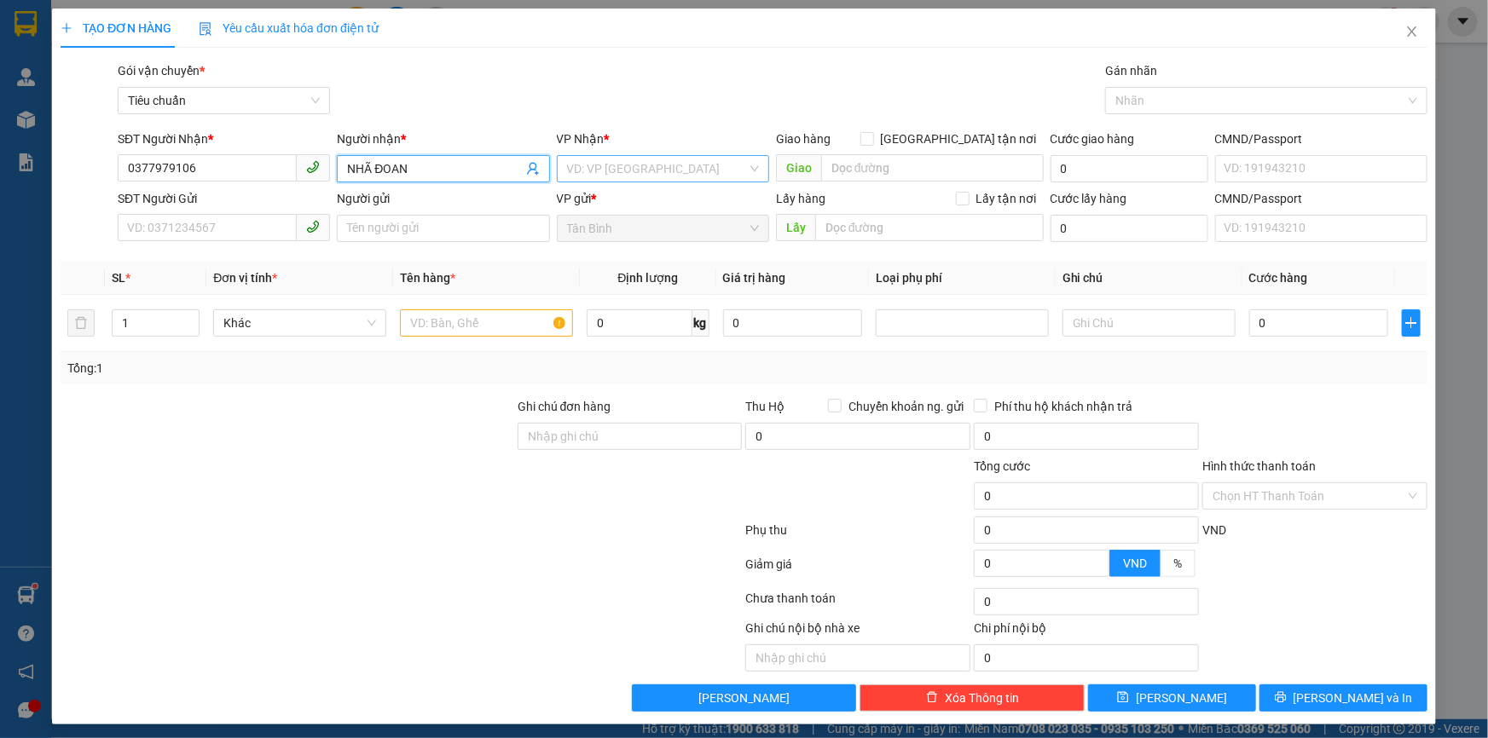
type input "NHÃ ĐOAN"
click at [583, 168] on input "search" at bounding box center [657, 169] width 180 height 26
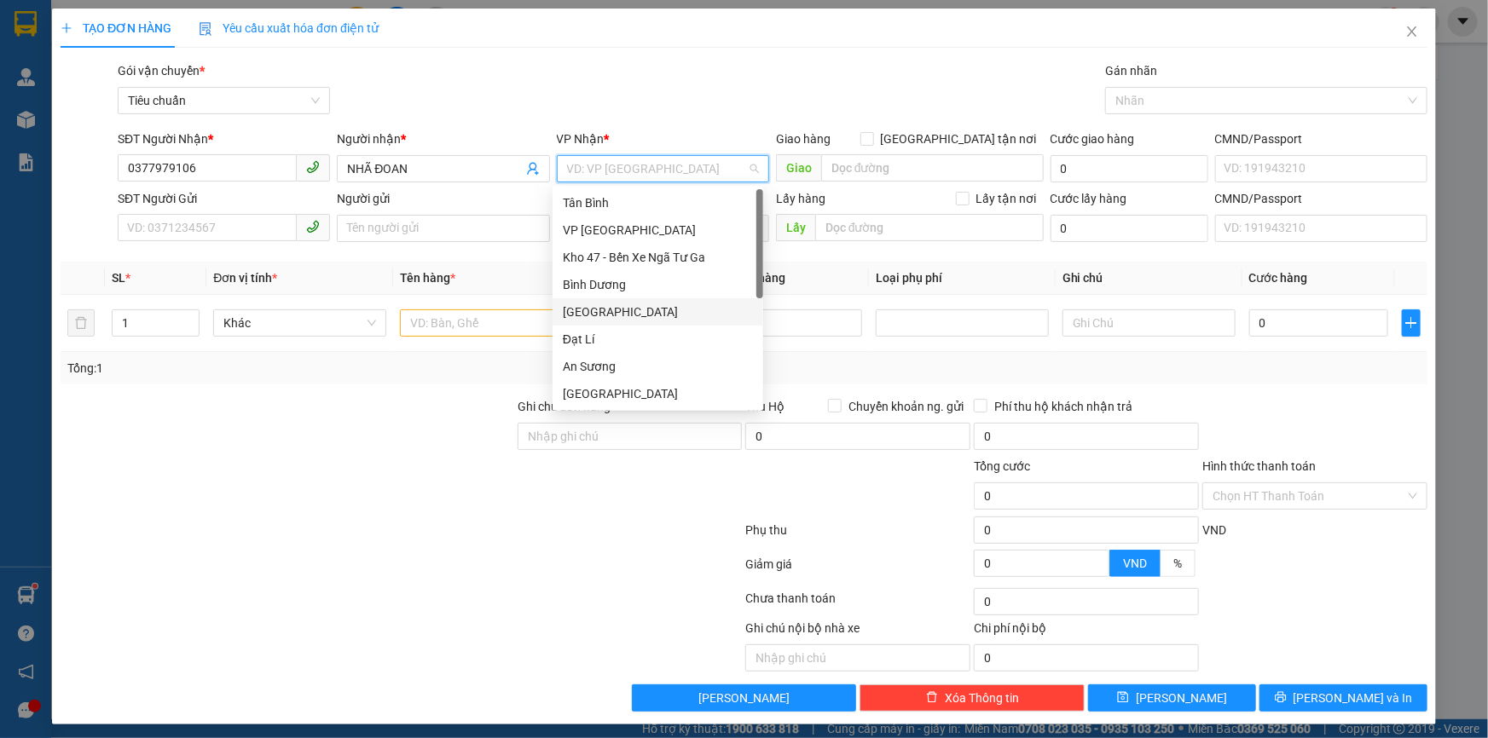
scroll to position [136, 0]
click at [625, 287] on div "Hai Bà Trưng" at bounding box center [658, 284] width 190 height 19
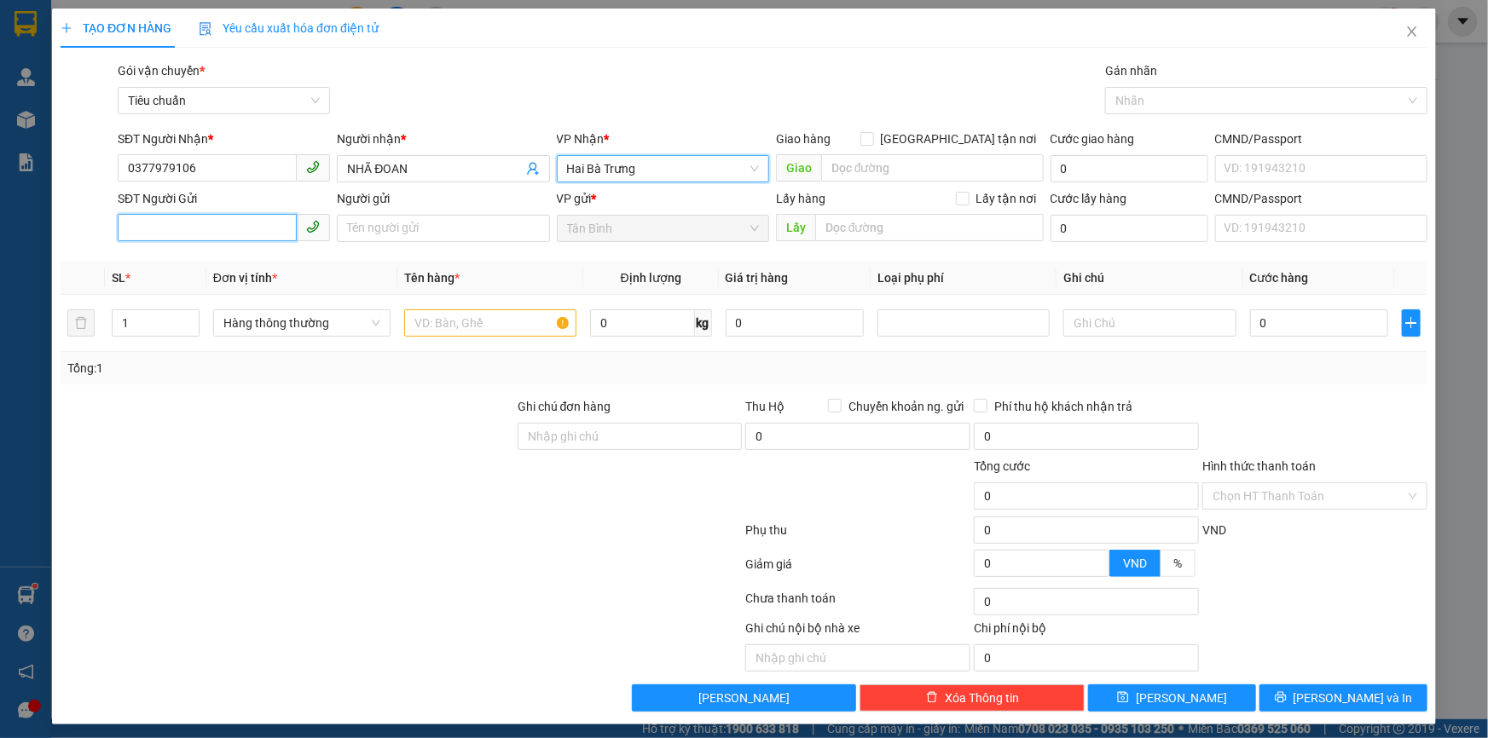
click at [269, 232] on input "SĐT Người Gửi" at bounding box center [207, 227] width 179 height 27
type input "0703463879"
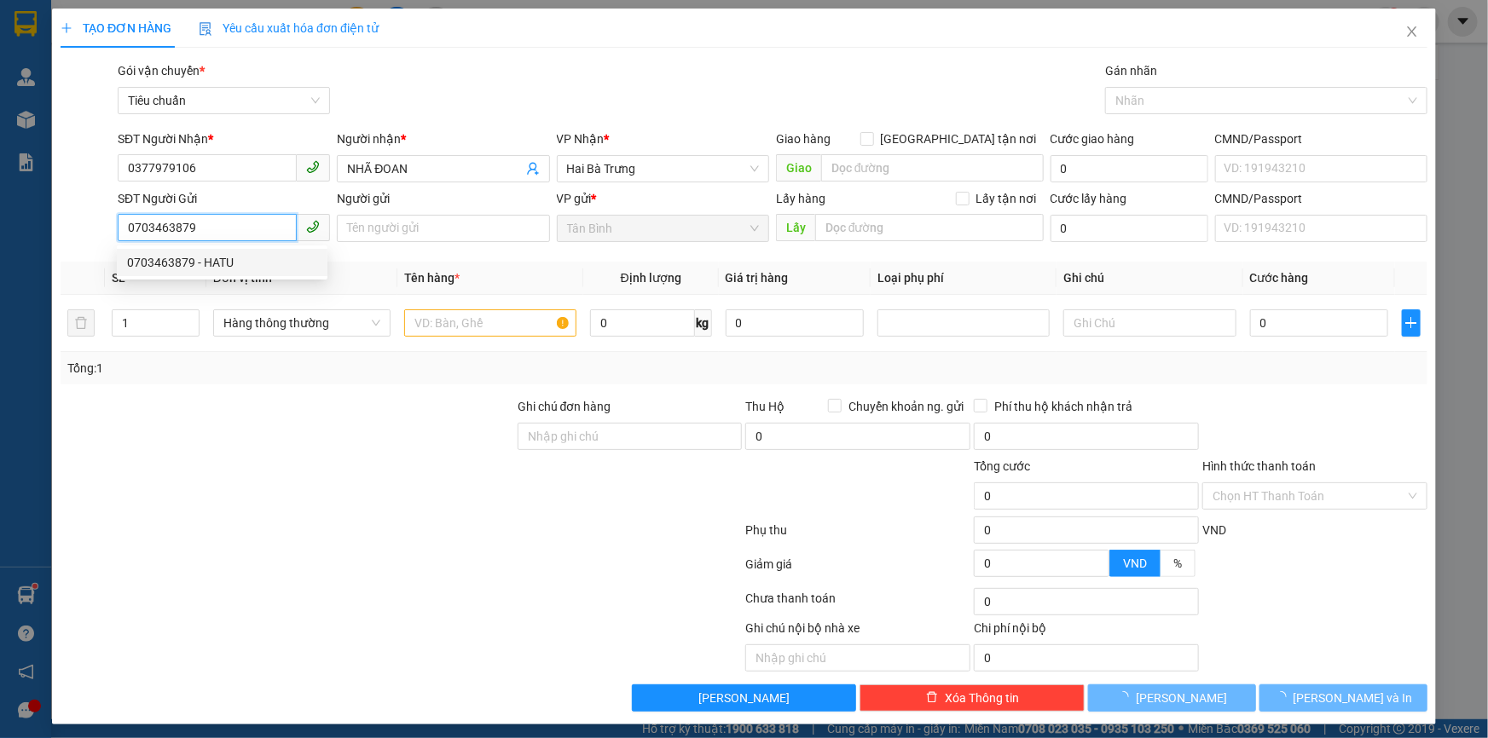
click at [247, 256] on div "0703463879 - HATU" at bounding box center [222, 262] width 190 height 19
type input "HATU"
type input "075095000218"
type input "0703463879"
type input "30.000"
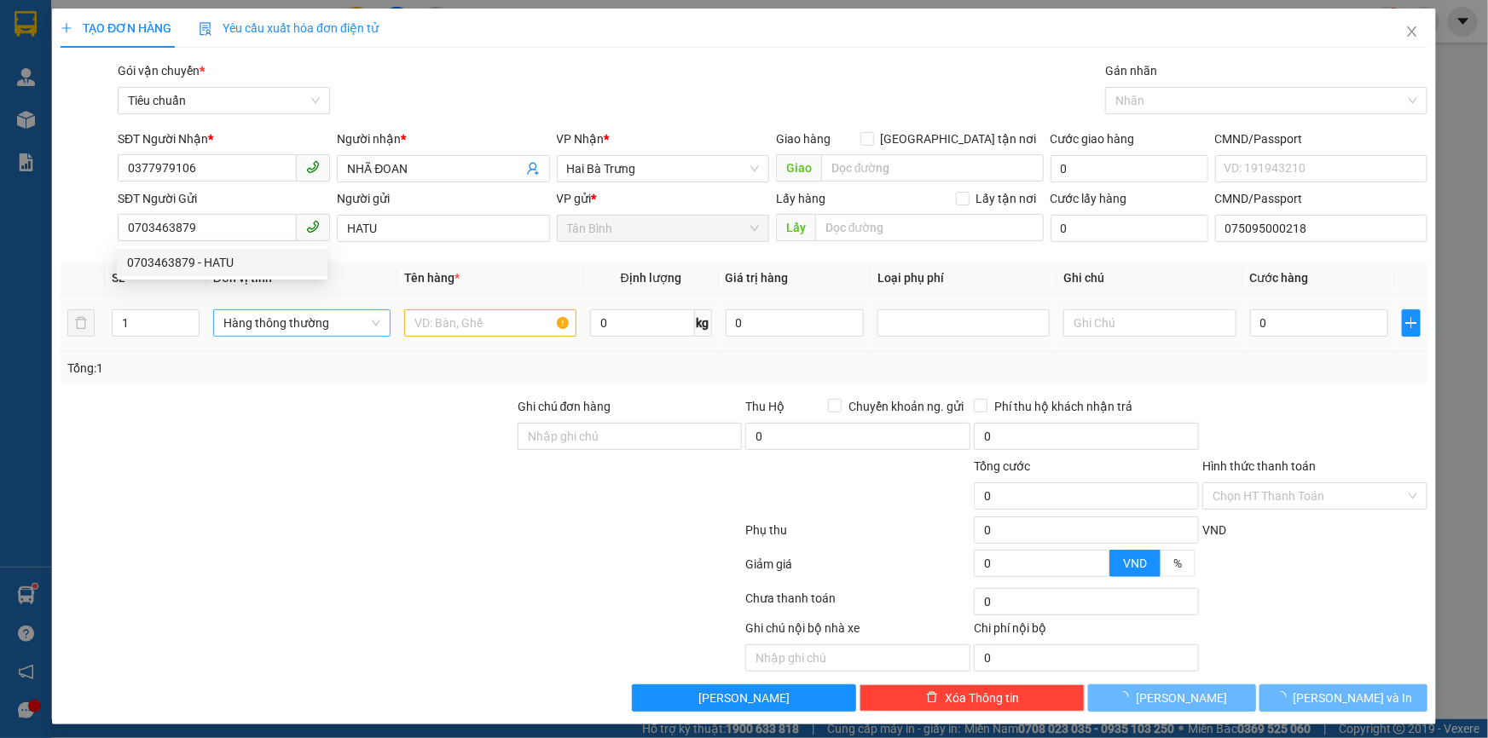
type input "30.000"
click at [280, 341] on td "Khác" at bounding box center [299, 323] width 187 height 57
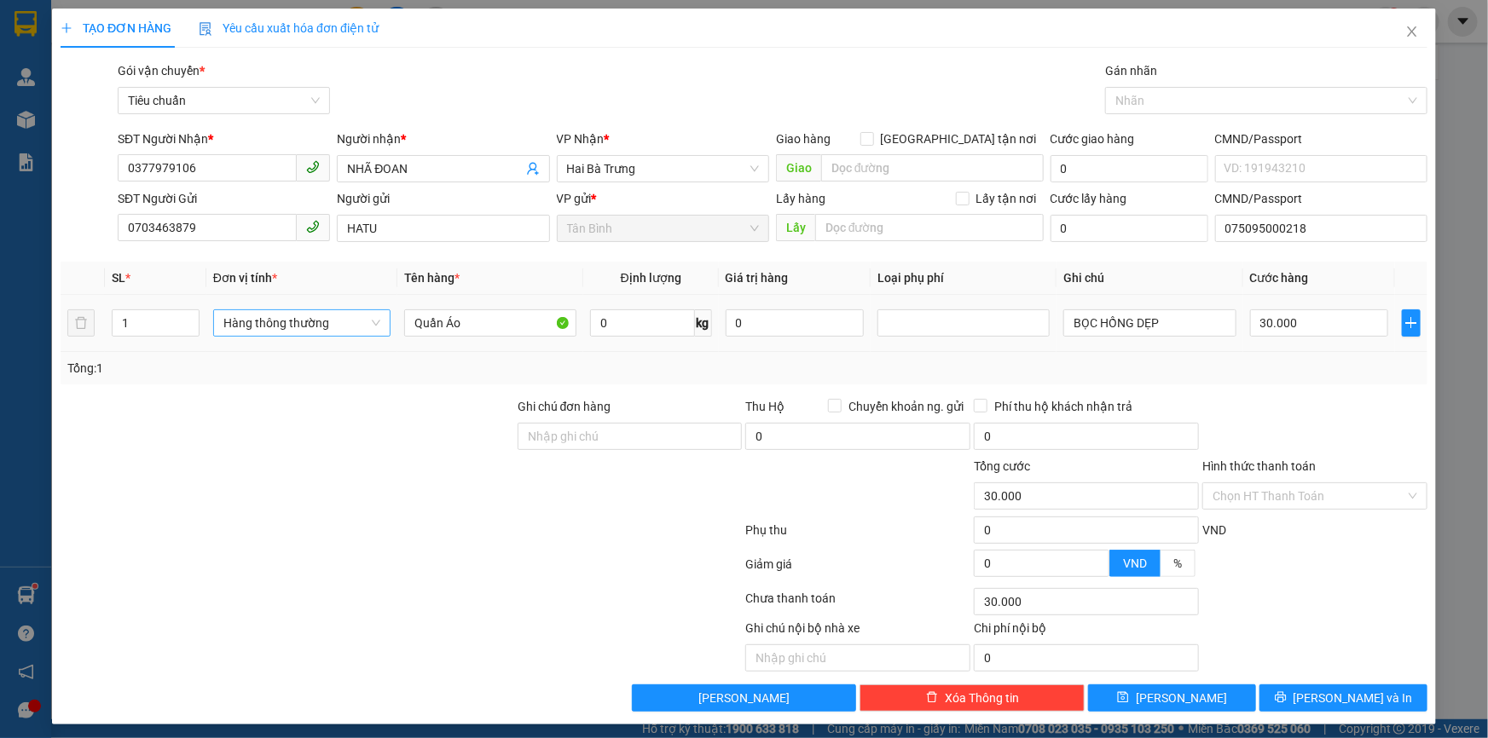
click at [294, 324] on span "Hàng thông thường" at bounding box center [301, 323] width 157 height 26
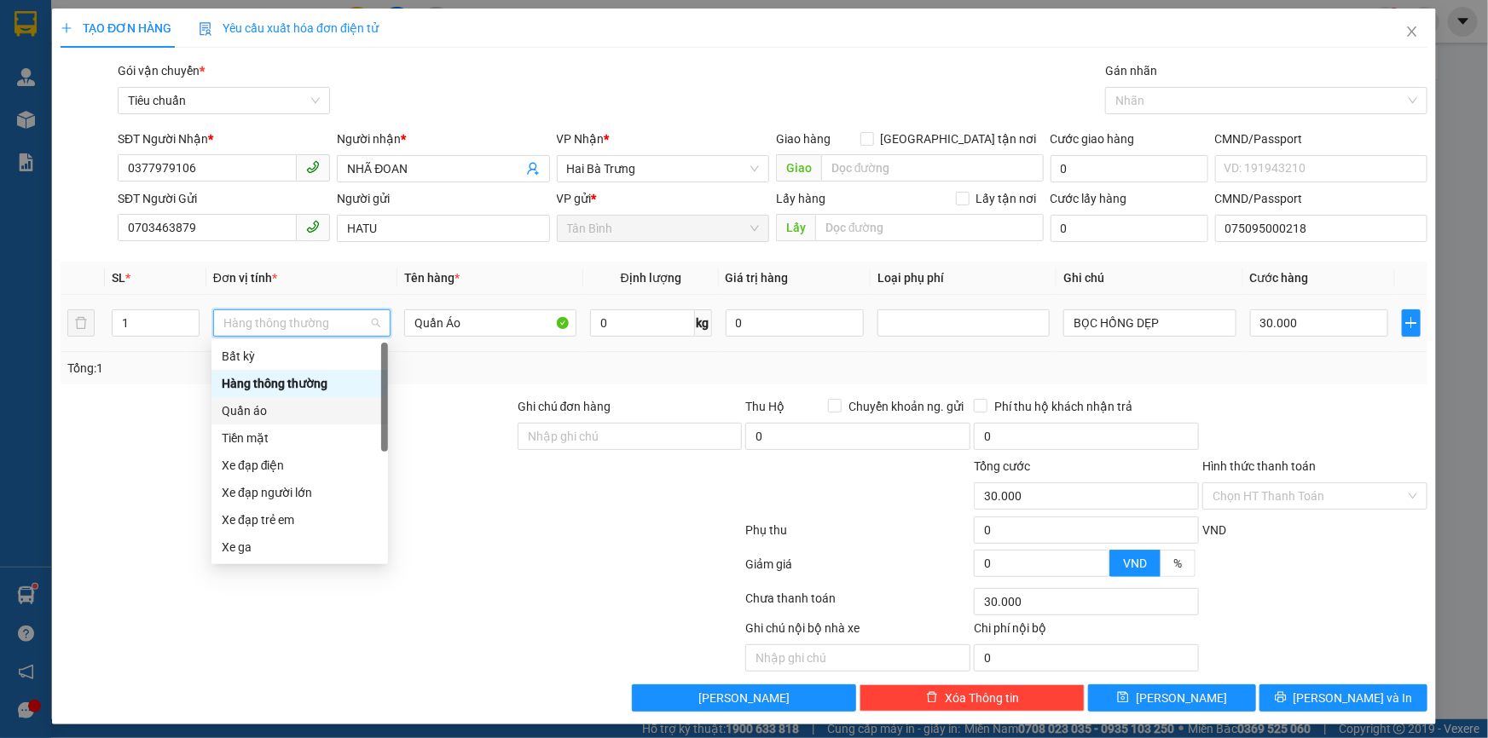
click at [250, 404] on div "Quần áo" at bounding box center [300, 411] width 156 height 19
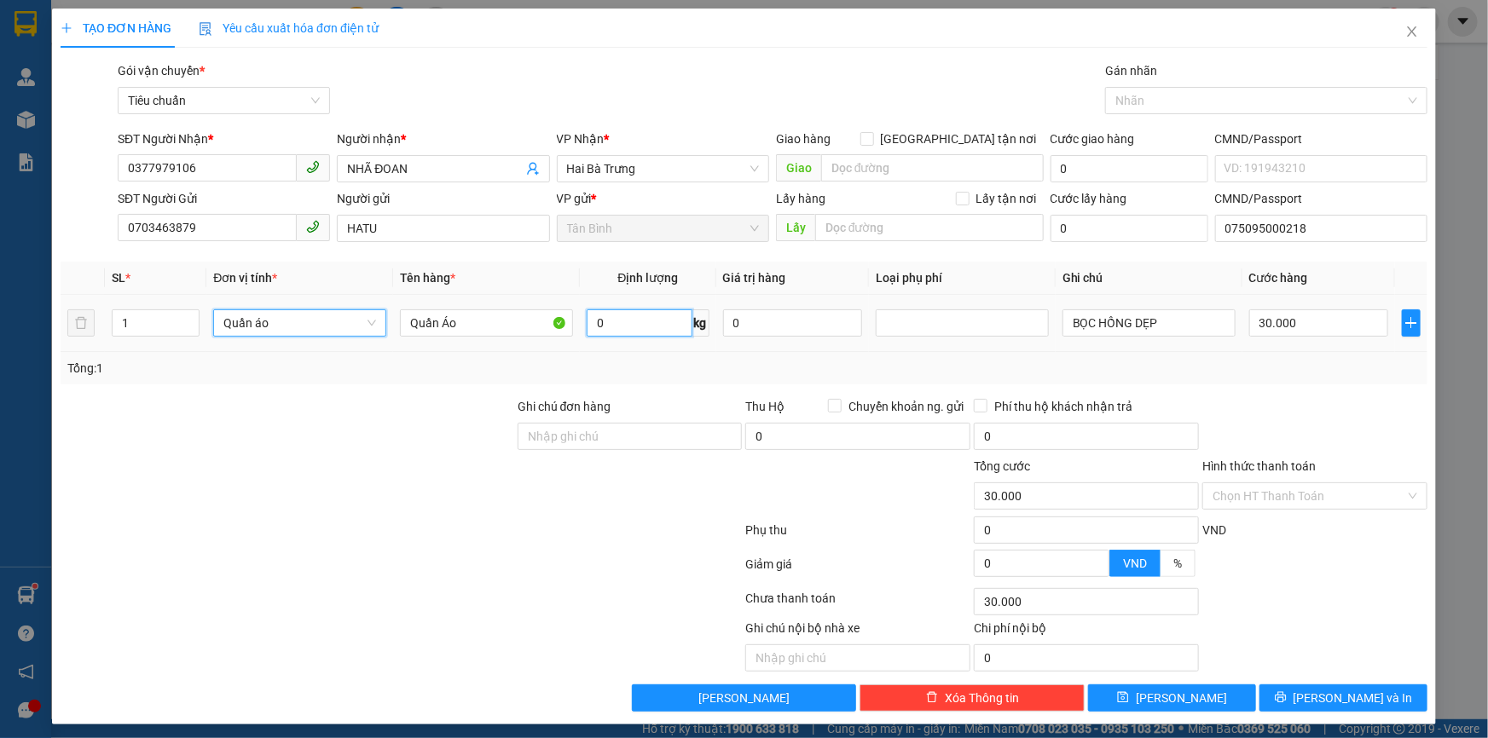
click at [616, 326] on input "0" at bounding box center [639, 322] width 105 height 27
type input "0"
type input "21"
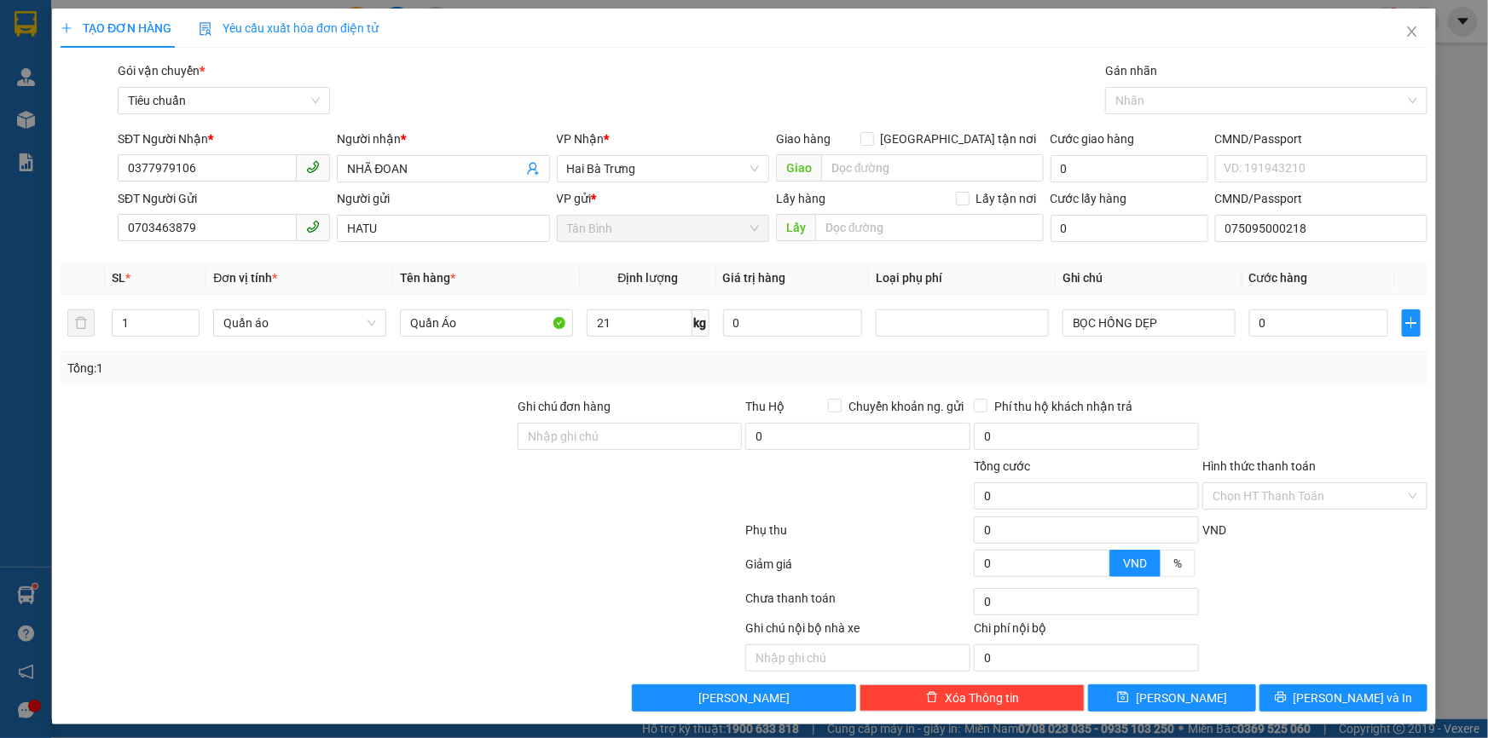
click at [462, 375] on div "Tổng: 1" at bounding box center [320, 368] width 507 height 19
type input "60.000"
click at [349, 422] on div at bounding box center [287, 427] width 457 height 60
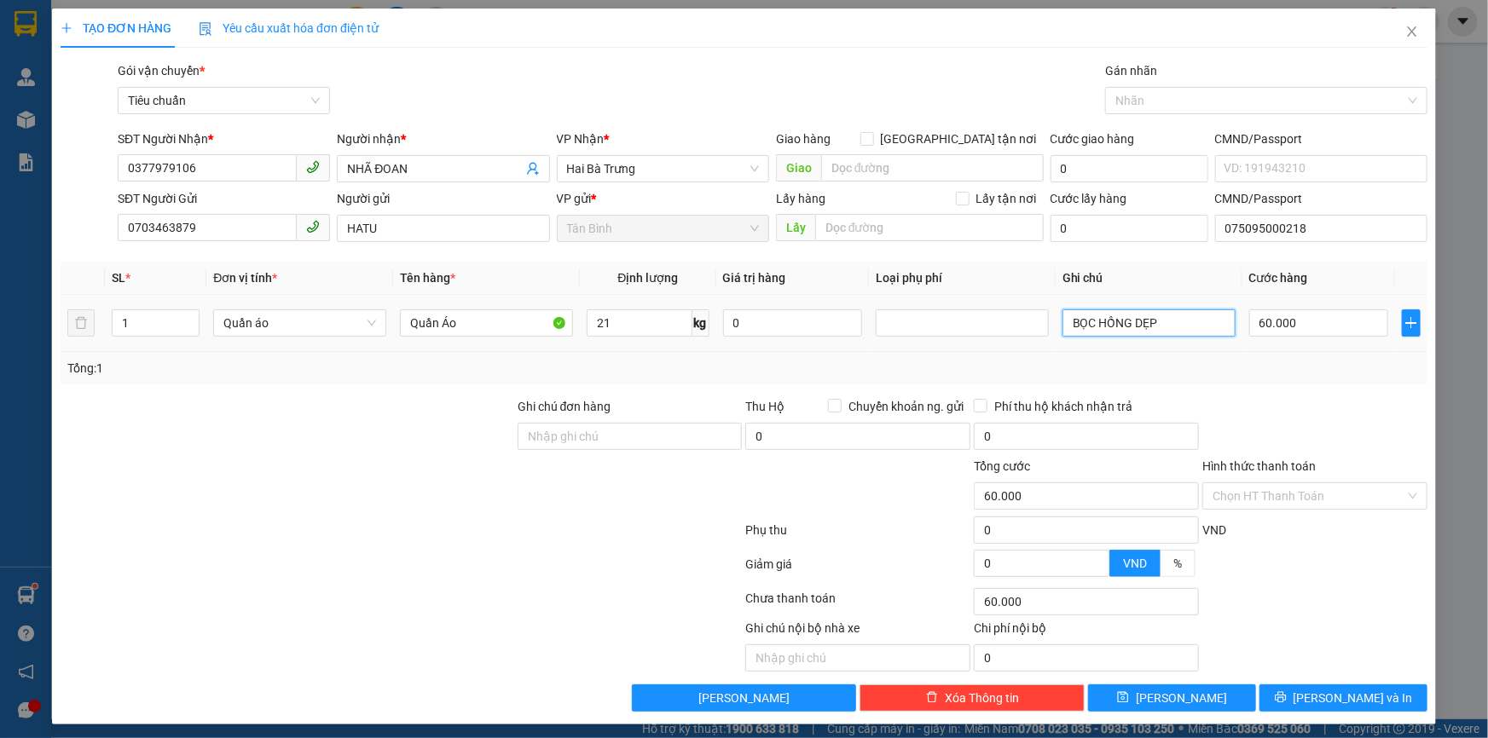
drag, startPoint x: 1161, startPoint y: 333, endPoint x: 1029, endPoint y: 348, distance: 133.0
click at [1029, 348] on tr "1 Quần áo Quần Áo 21 kg 0 BỌC HỒNG DẸP 60.000" at bounding box center [744, 323] width 1367 height 57
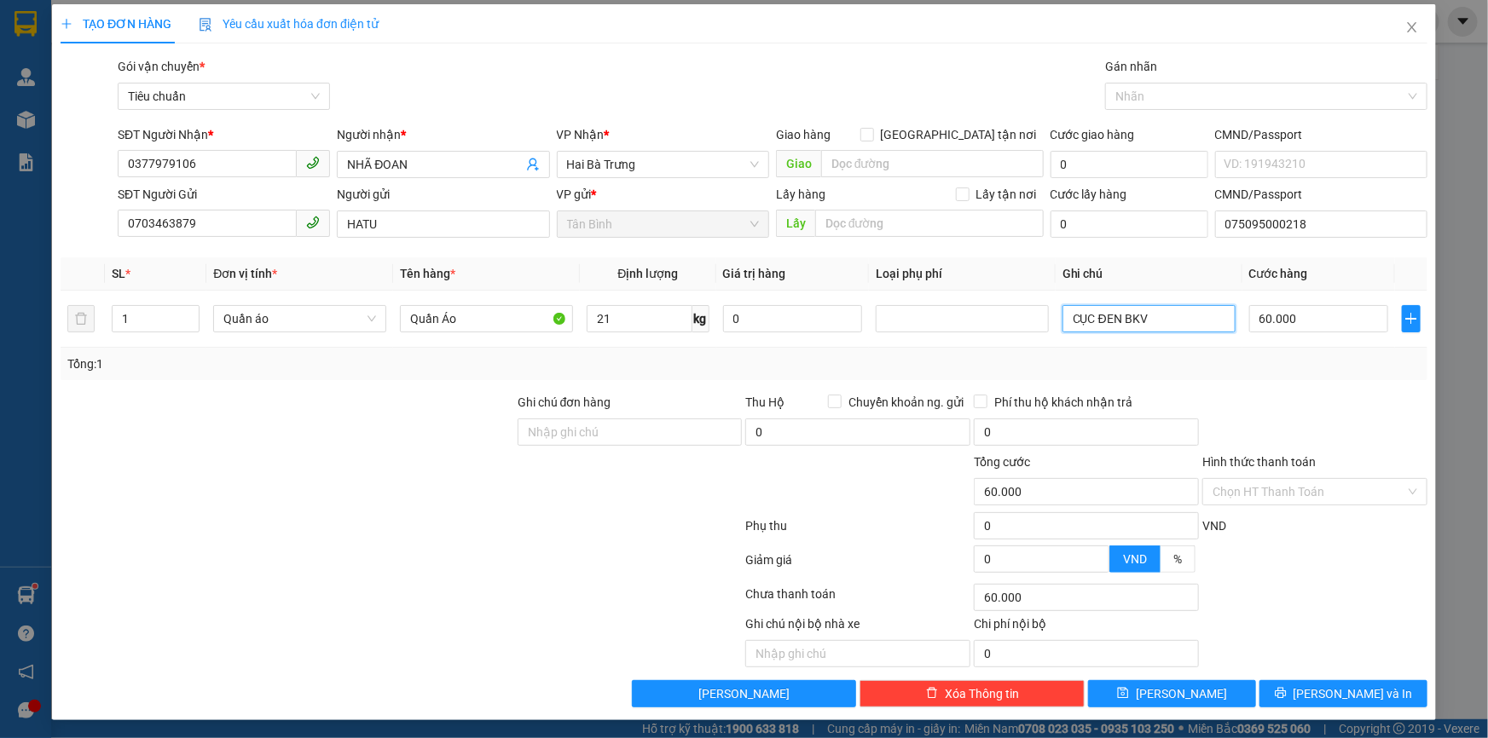
scroll to position [5, 0]
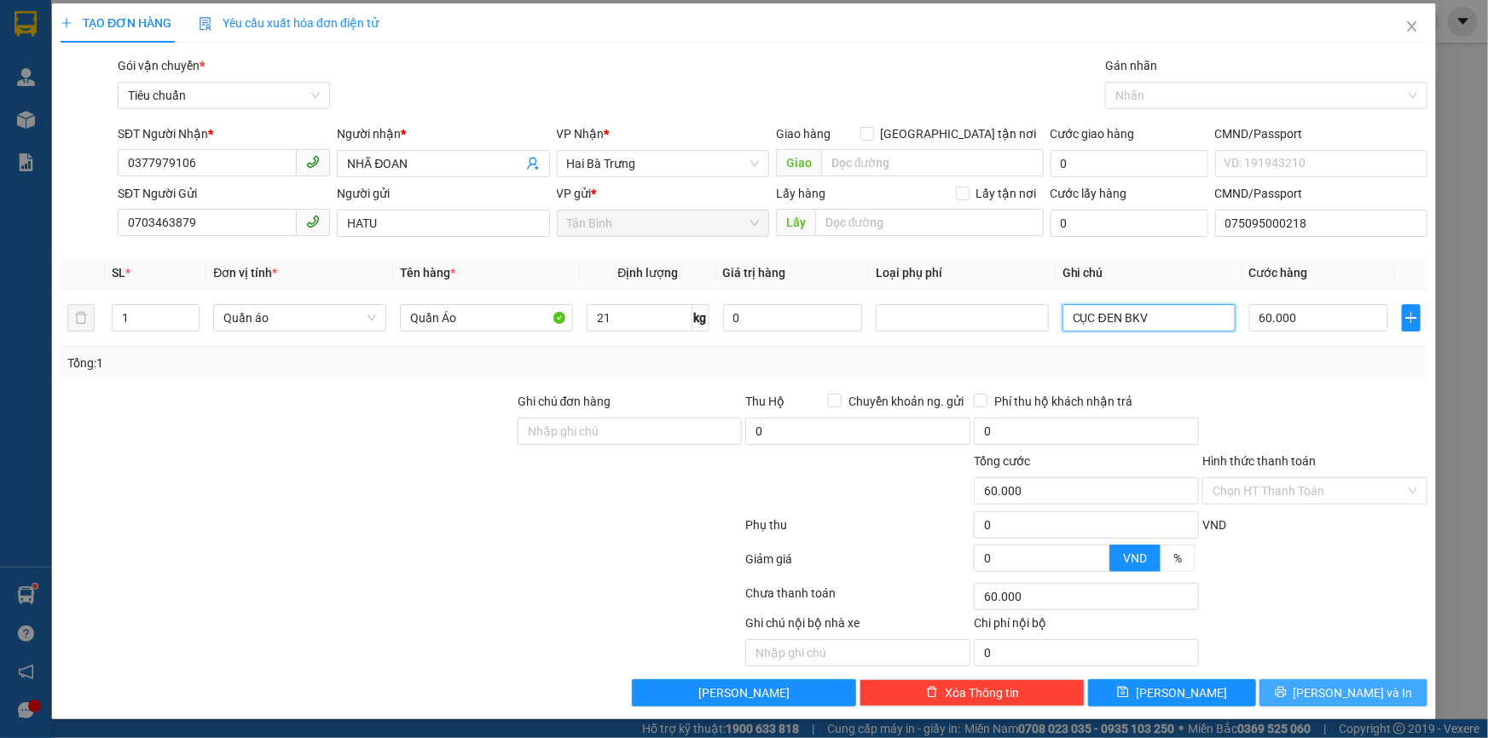
type input "CỤC ĐEN BKV"
click at [1287, 695] on icon "printer" at bounding box center [1281, 692] width 12 height 12
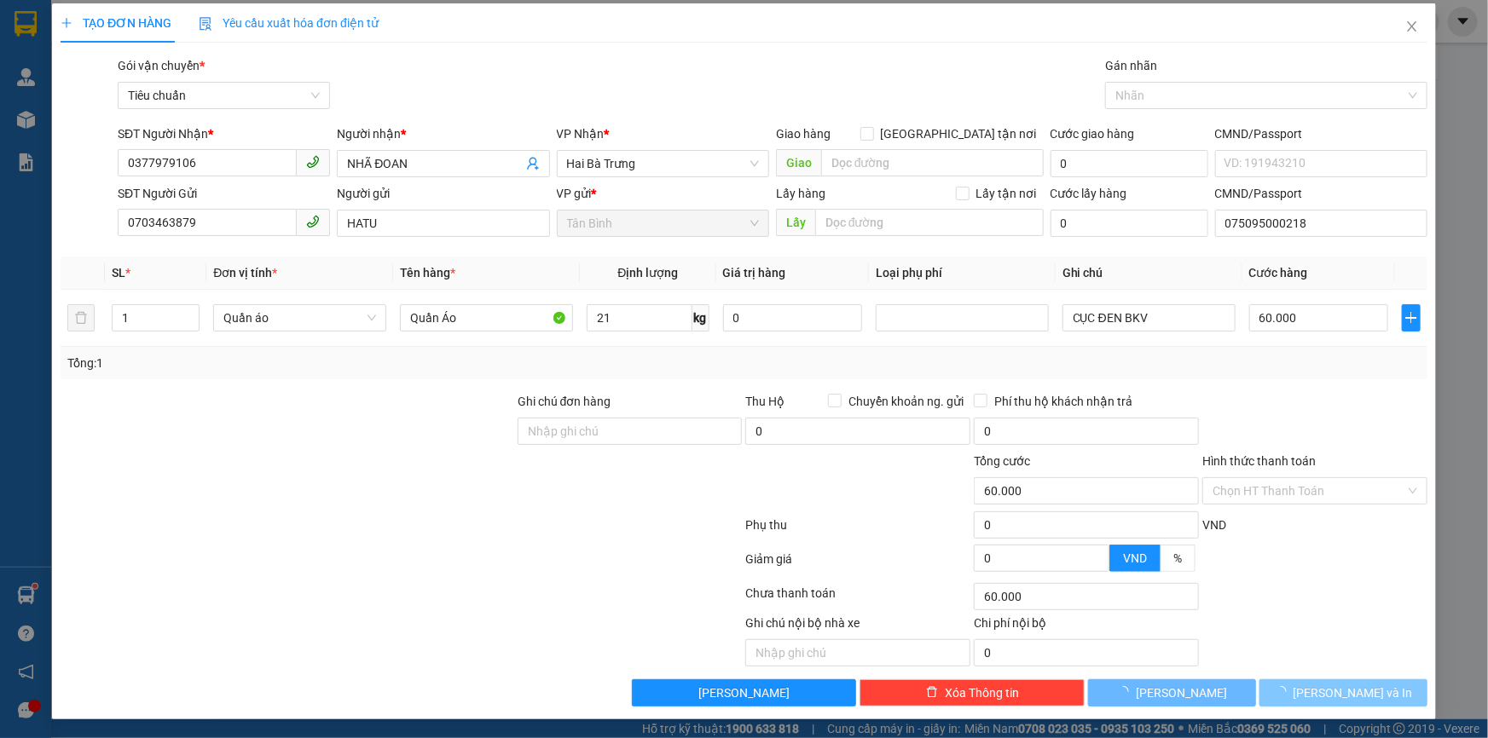
click at [1293, 687] on span "button" at bounding box center [1284, 693] width 19 height 19
click at [1318, 689] on button "Lưu và In" at bounding box center [1343, 693] width 168 height 27
click at [1320, 691] on span "Lưu và In" at bounding box center [1352, 693] width 119 height 19
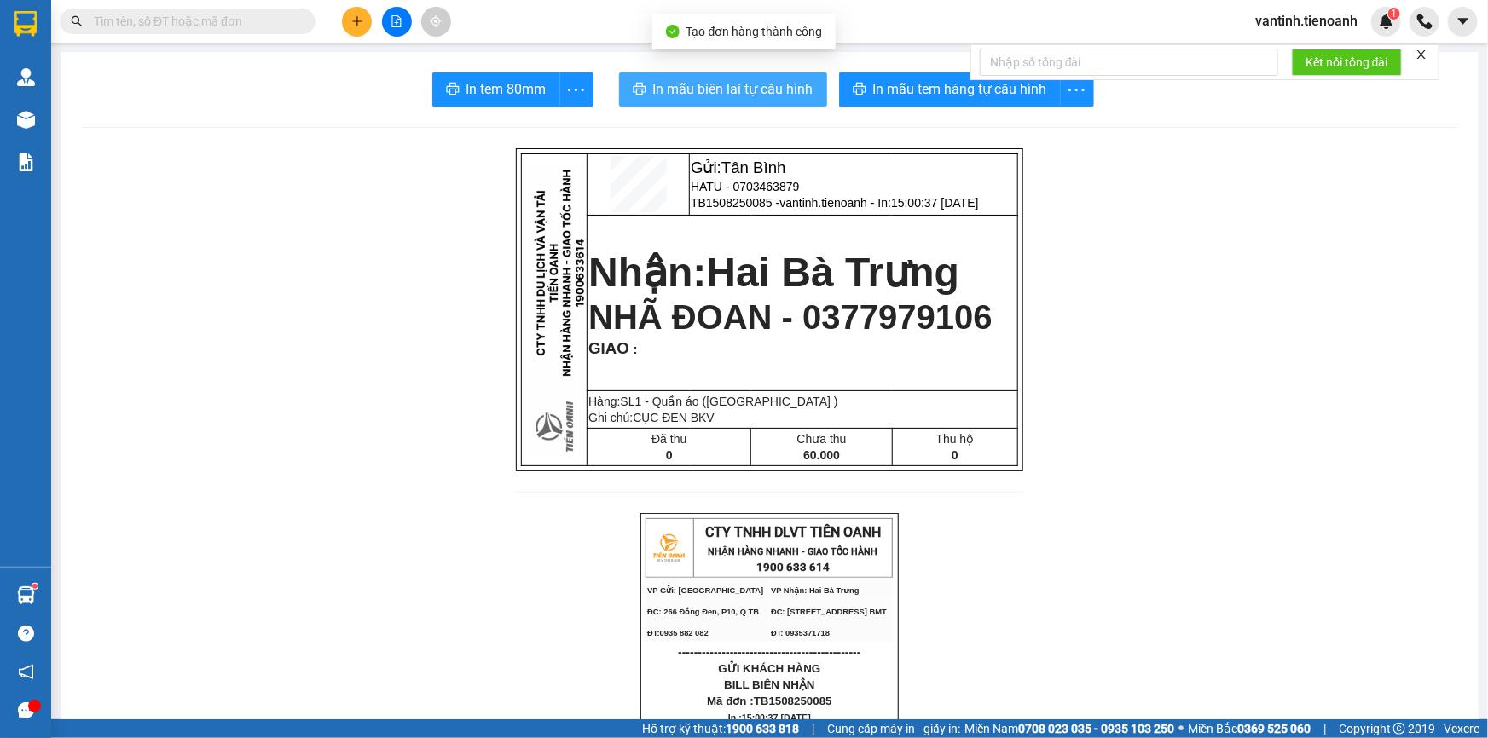
drag, startPoint x: 761, startPoint y: 13, endPoint x: 716, endPoint y: 88, distance: 87.1
click at [716, 88] on span "In mẫu biên lai tự cấu hình" at bounding box center [733, 88] width 160 height 21
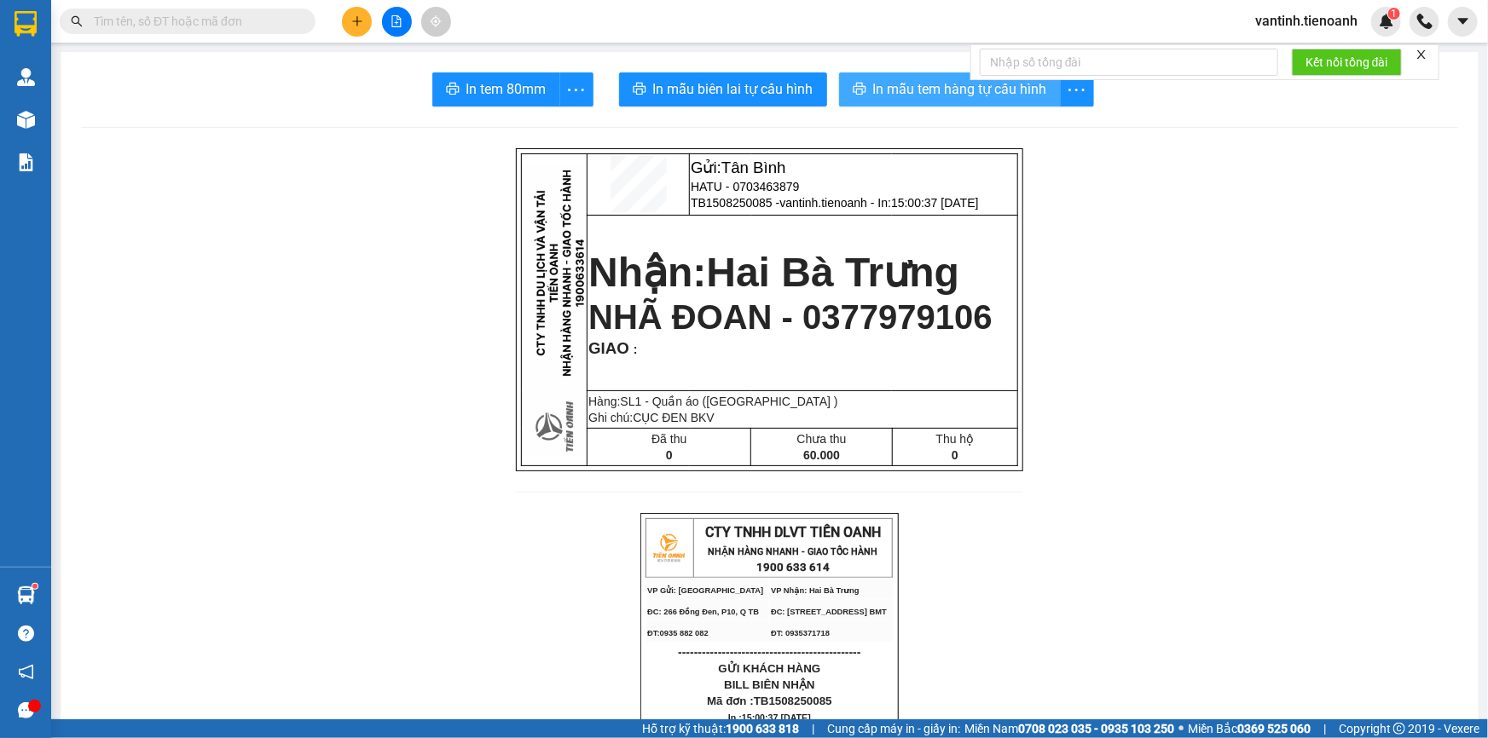
click at [977, 93] on span "In mẫu tem hàng tự cấu hình" at bounding box center [960, 88] width 174 height 21
